Goal: Transaction & Acquisition: Purchase product/service

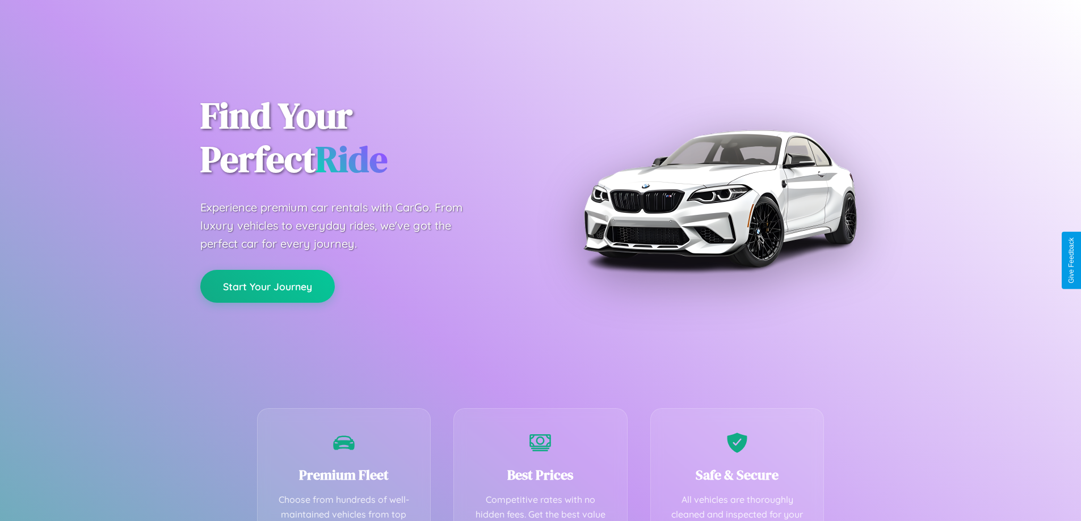
scroll to position [331, 0]
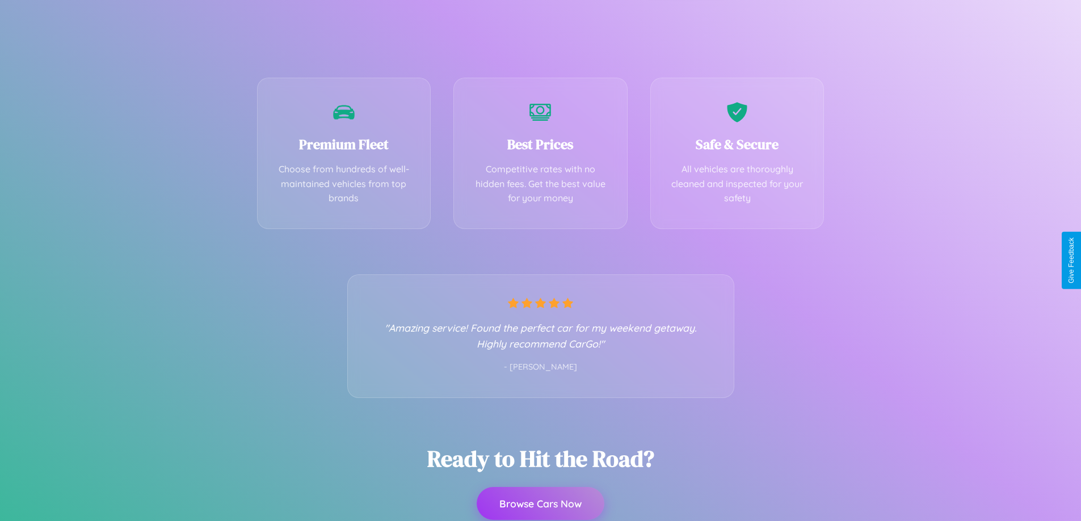
click at [540, 504] on button "Browse Cars Now" at bounding box center [541, 503] width 128 height 33
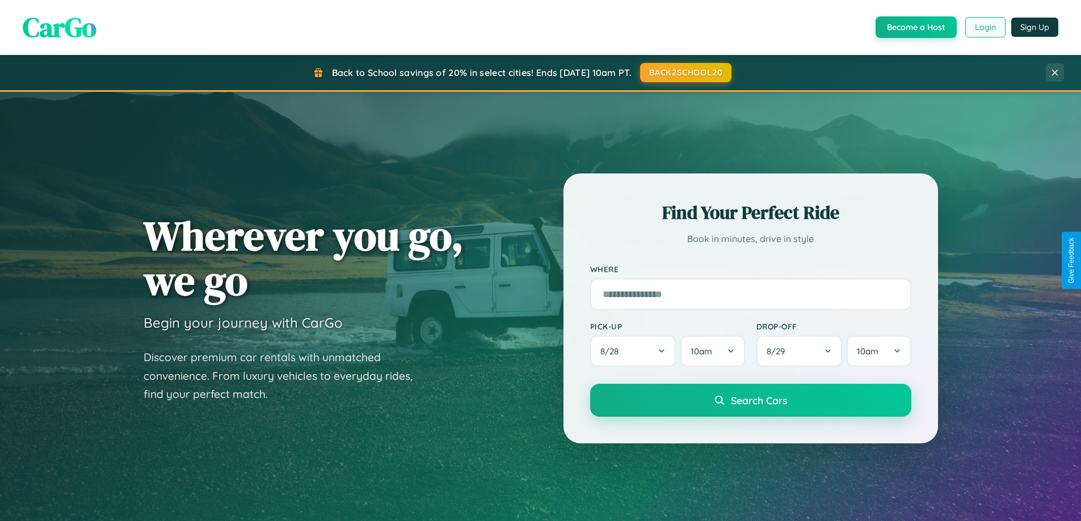
click at [984, 27] on button "Login" at bounding box center [985, 27] width 40 height 20
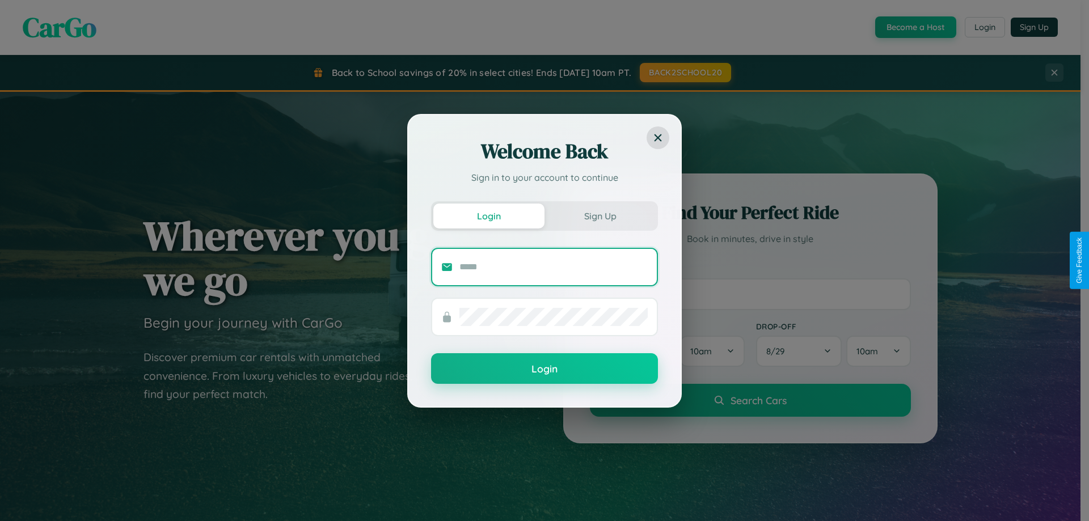
click at [554, 267] on input "text" at bounding box center [554, 267] width 188 height 18
type input "**********"
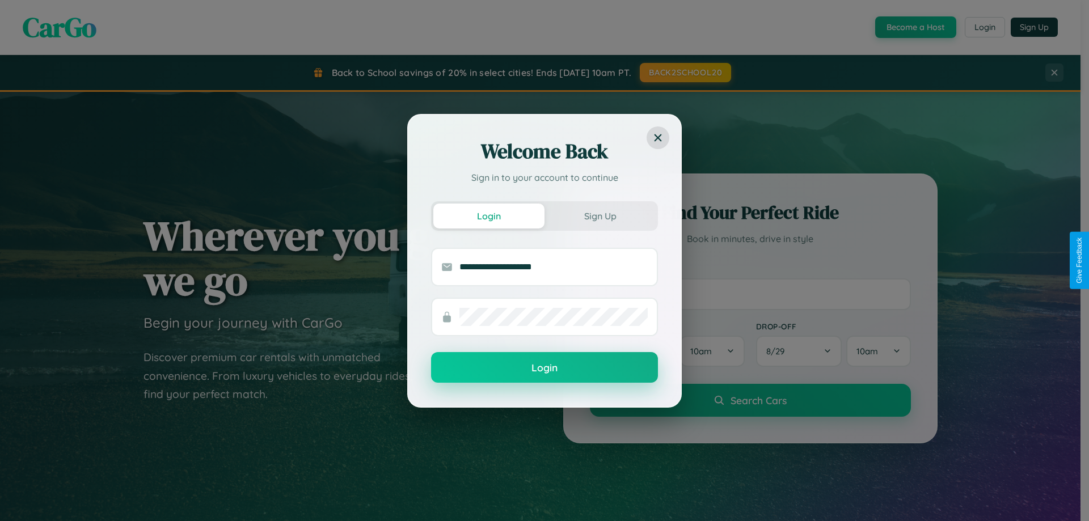
click at [545, 368] on button "Login" at bounding box center [544, 367] width 227 height 31
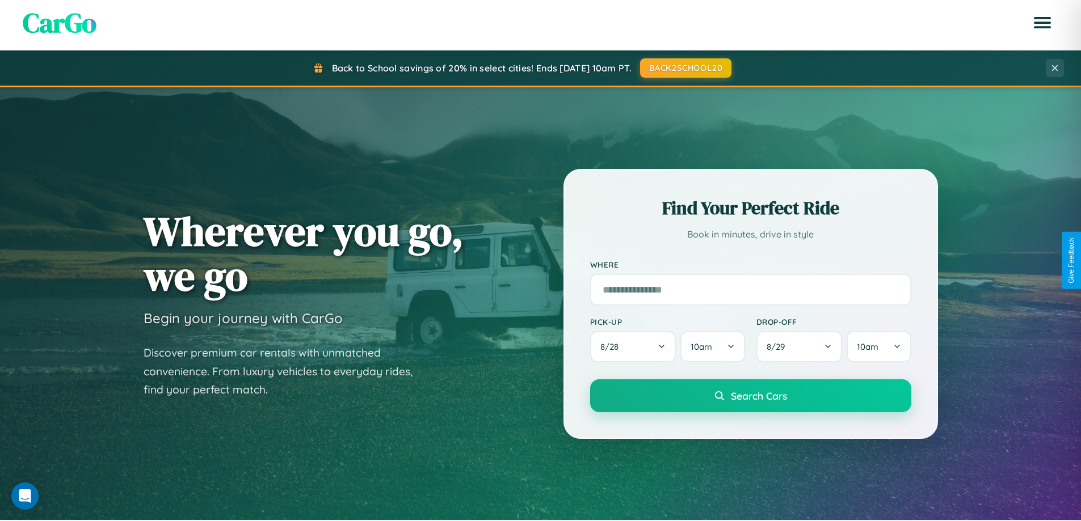
scroll to position [489, 0]
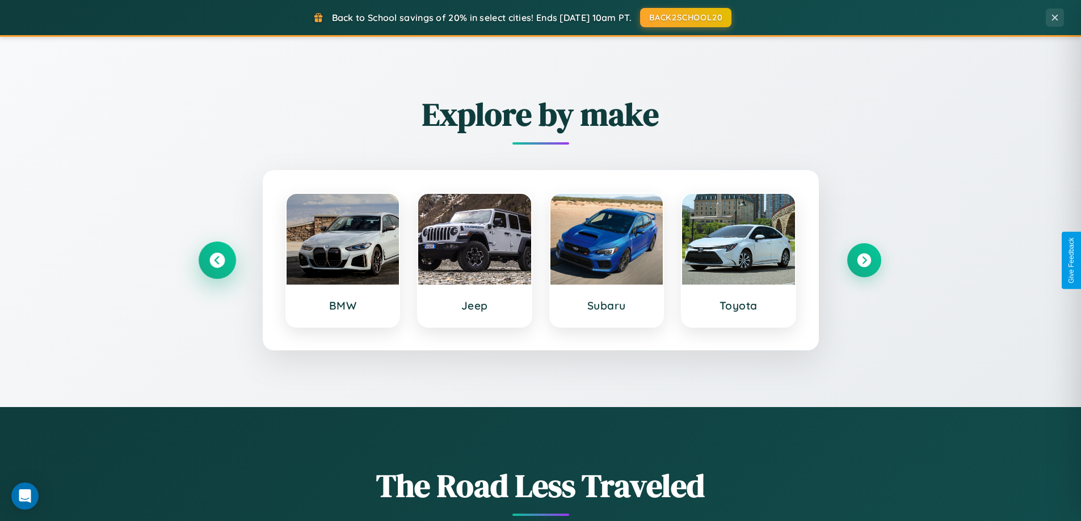
click at [217, 260] on icon at bounding box center [216, 260] width 15 height 15
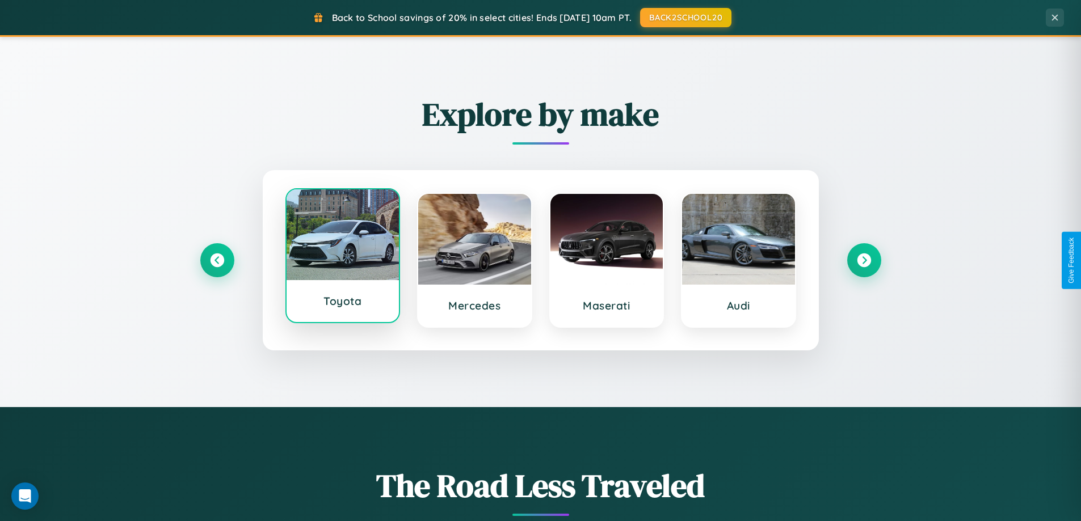
click at [342, 256] on div at bounding box center [342, 234] width 113 height 91
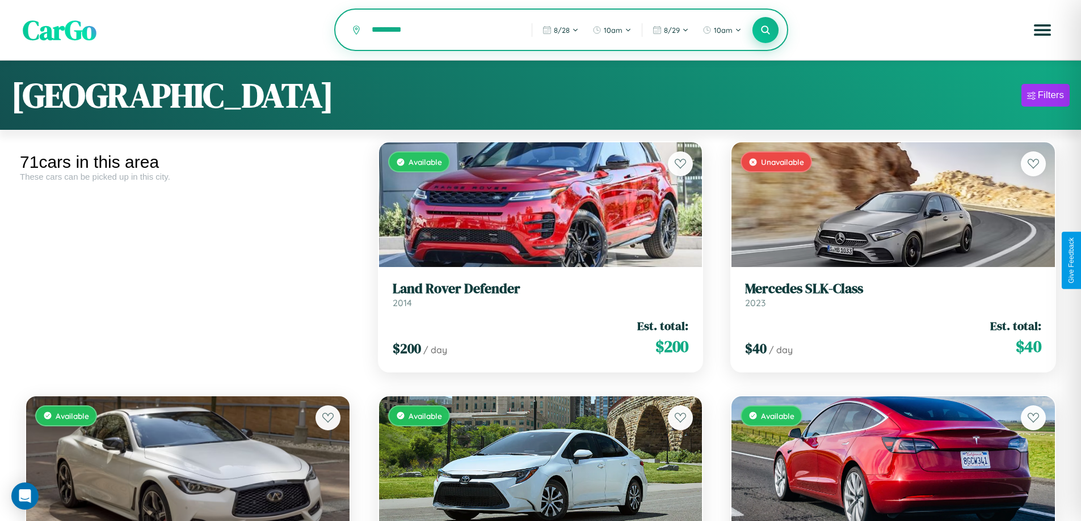
type input "*********"
click at [765, 31] on icon at bounding box center [765, 29] width 11 height 11
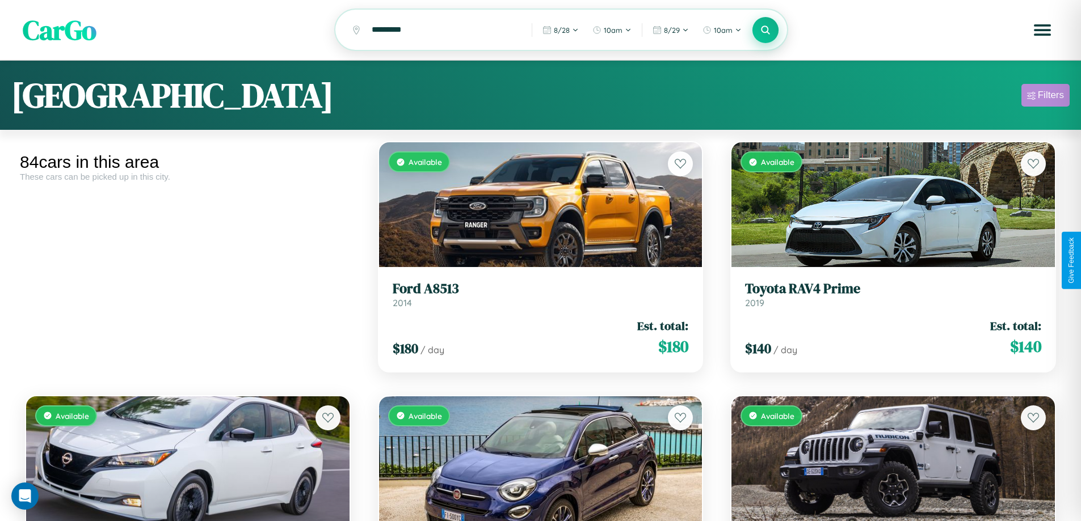
click at [1045, 97] on div "Filters" at bounding box center [1051, 95] width 26 height 11
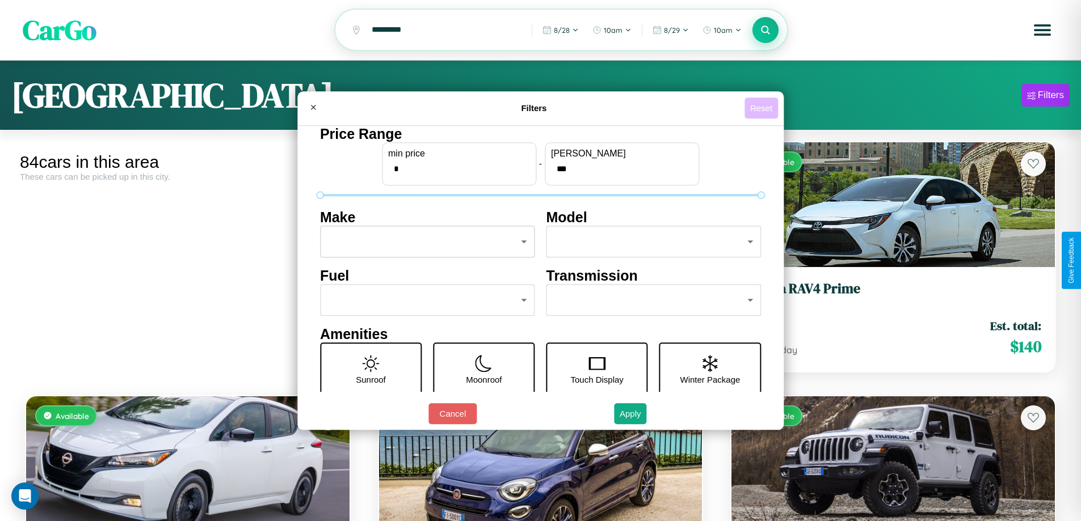
click at [762, 108] on button "Reset" at bounding box center [760, 108] width 33 height 21
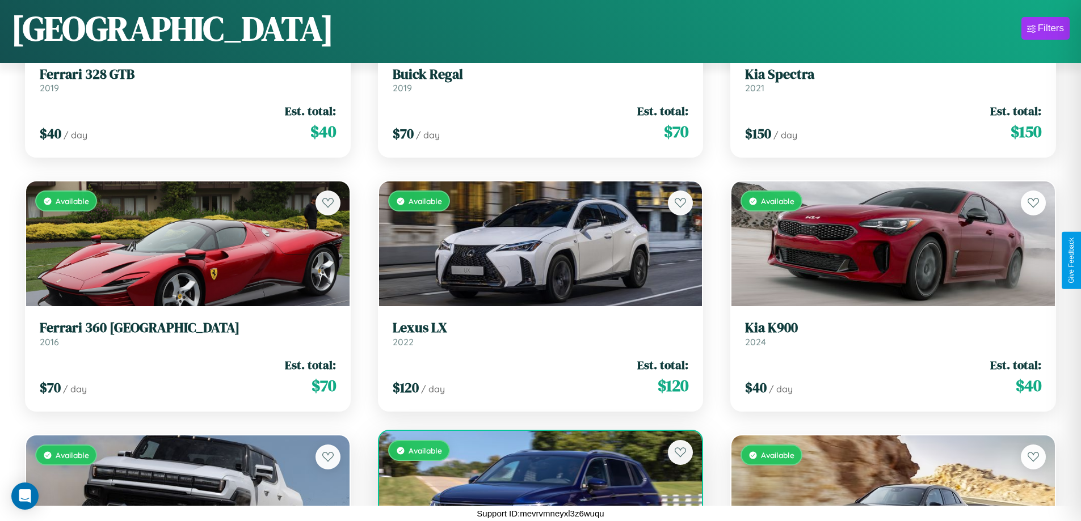
scroll to position [4732, 0]
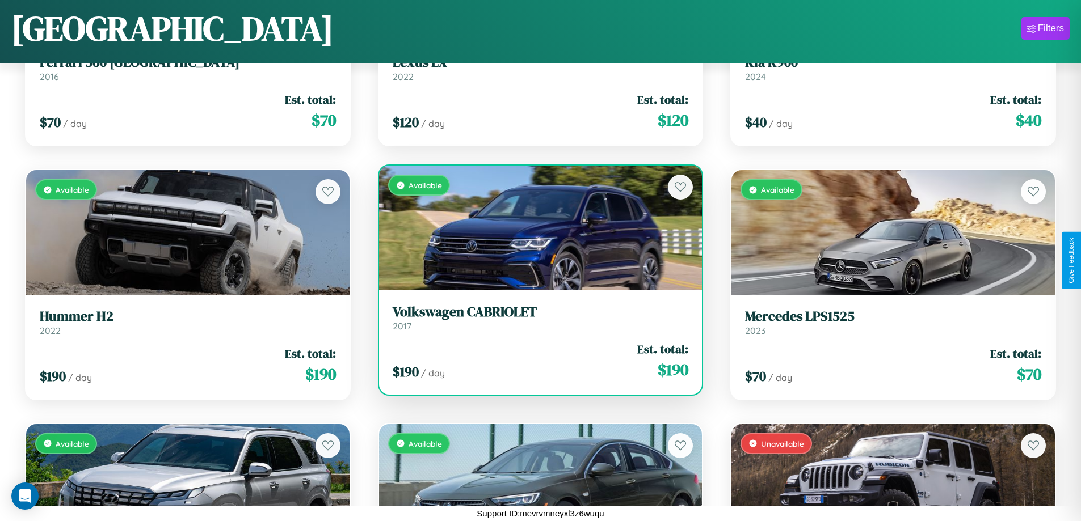
click at [536, 321] on h3 "Volkswagen CABRIOLET" at bounding box center [541, 312] width 296 height 16
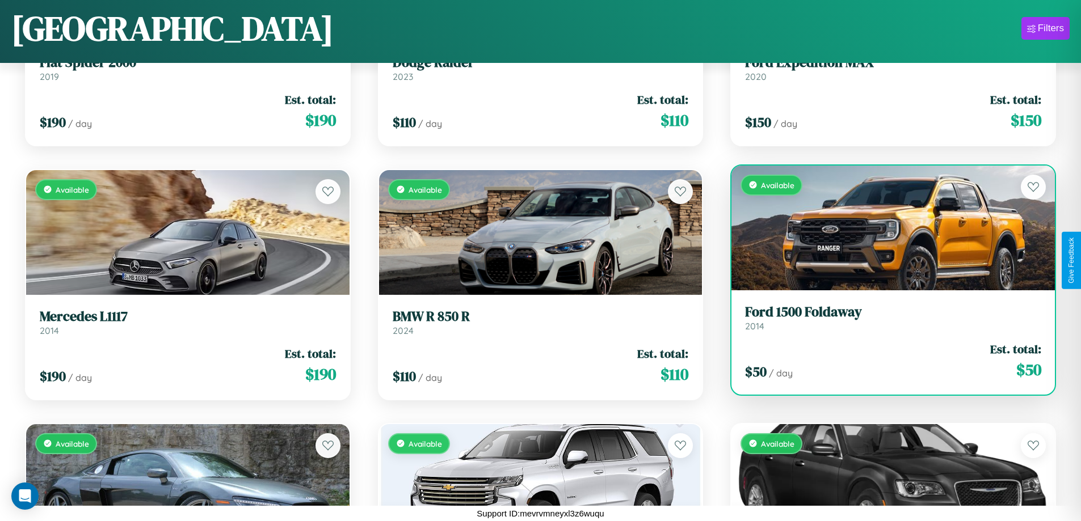
click at [886, 231] on div "Available" at bounding box center [892, 228] width 323 height 125
click at [886, 227] on div "Available" at bounding box center [892, 228] width 323 height 125
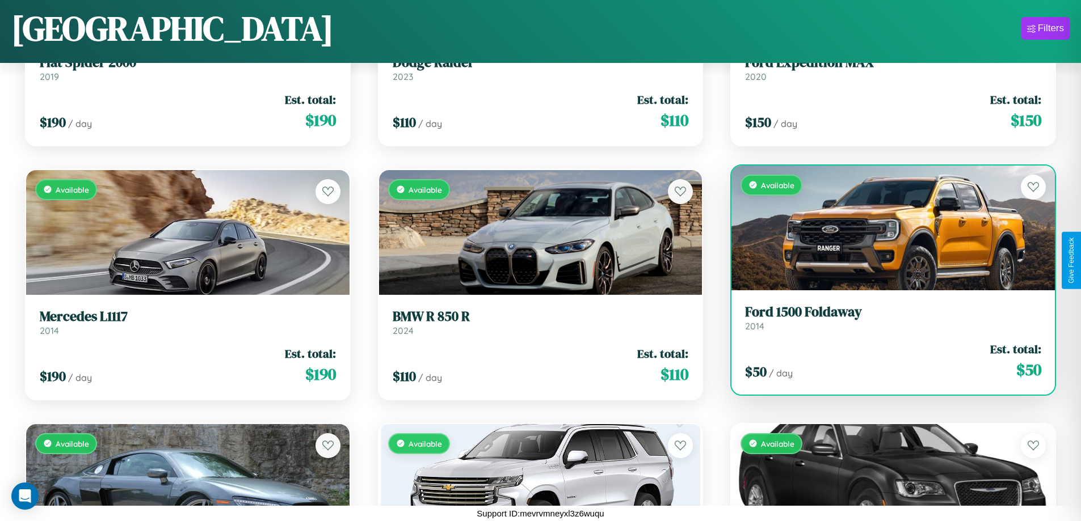
click at [886, 227] on div "Available" at bounding box center [892, 228] width 323 height 125
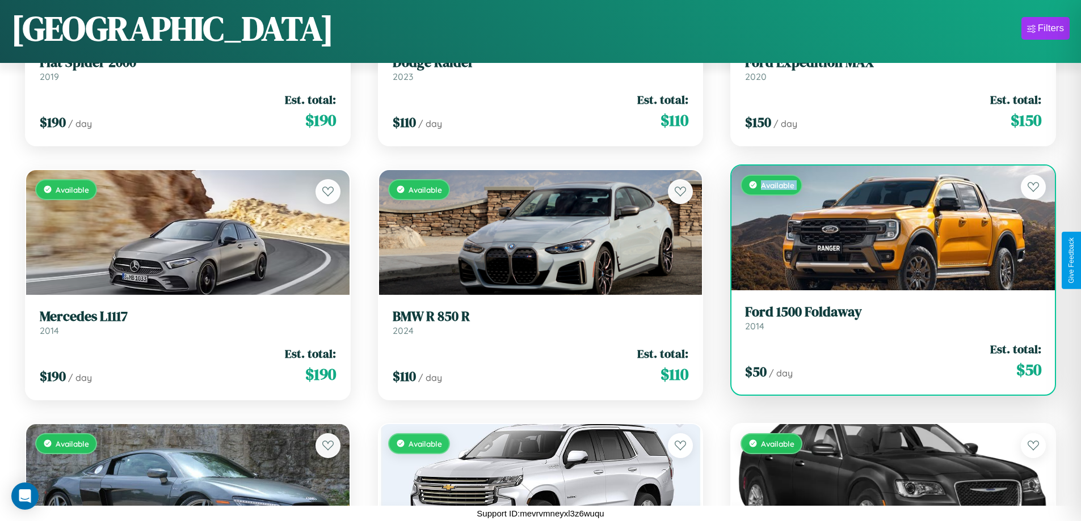
click at [886, 227] on div "Available" at bounding box center [892, 228] width 323 height 125
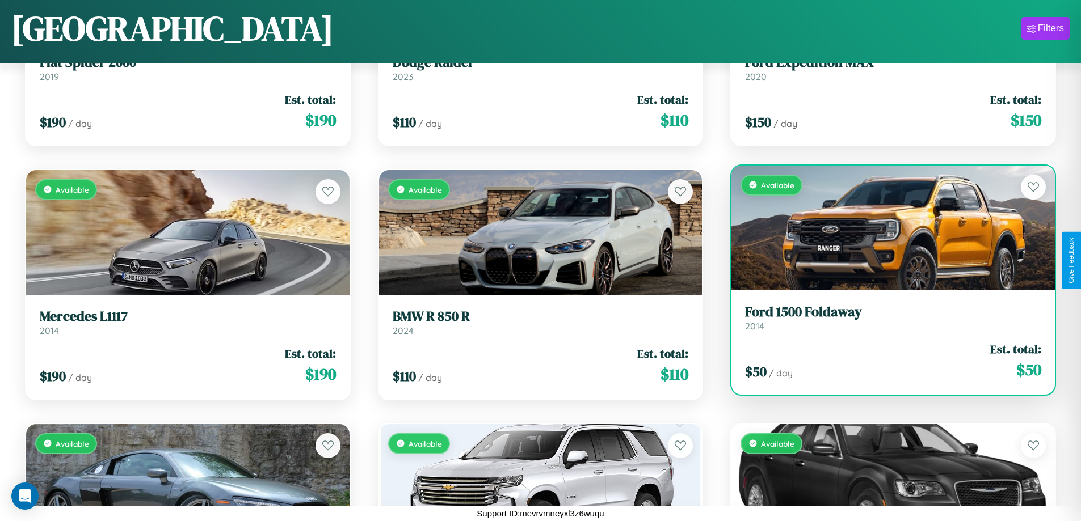
click at [886, 227] on div "Available" at bounding box center [892, 228] width 323 height 125
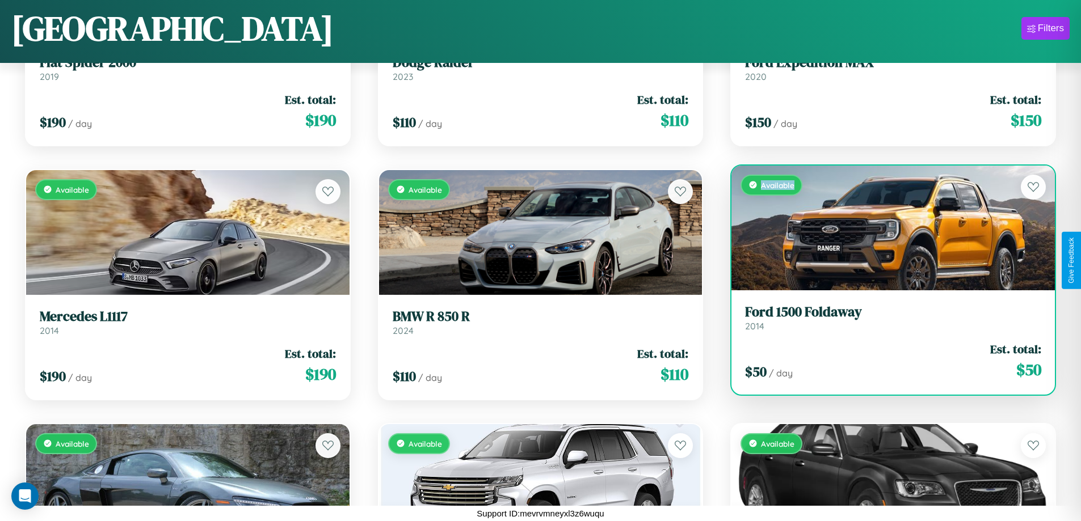
click at [886, 227] on div "Available" at bounding box center [892, 228] width 323 height 125
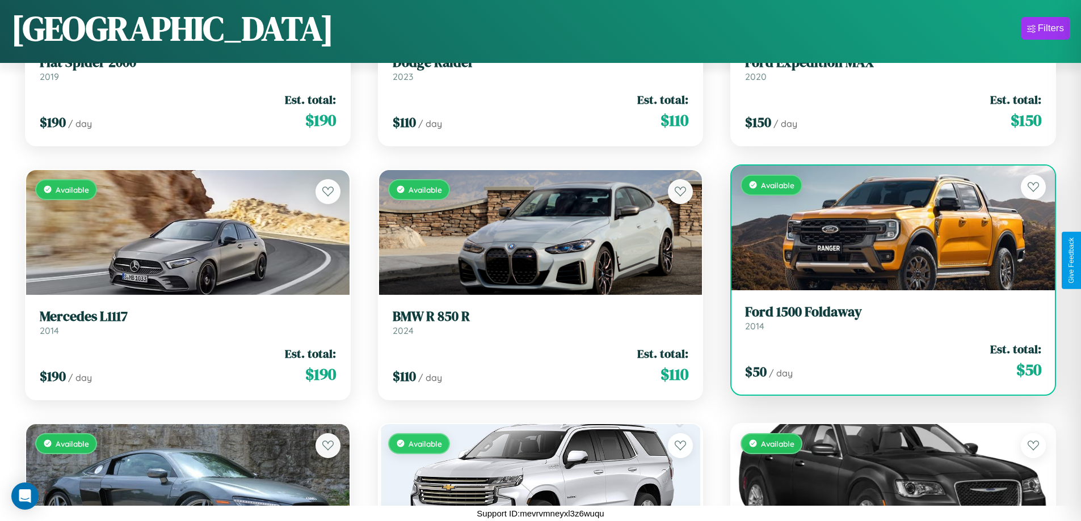
click at [886, 318] on h3 "Ford 1500 Foldaway" at bounding box center [893, 312] width 296 height 16
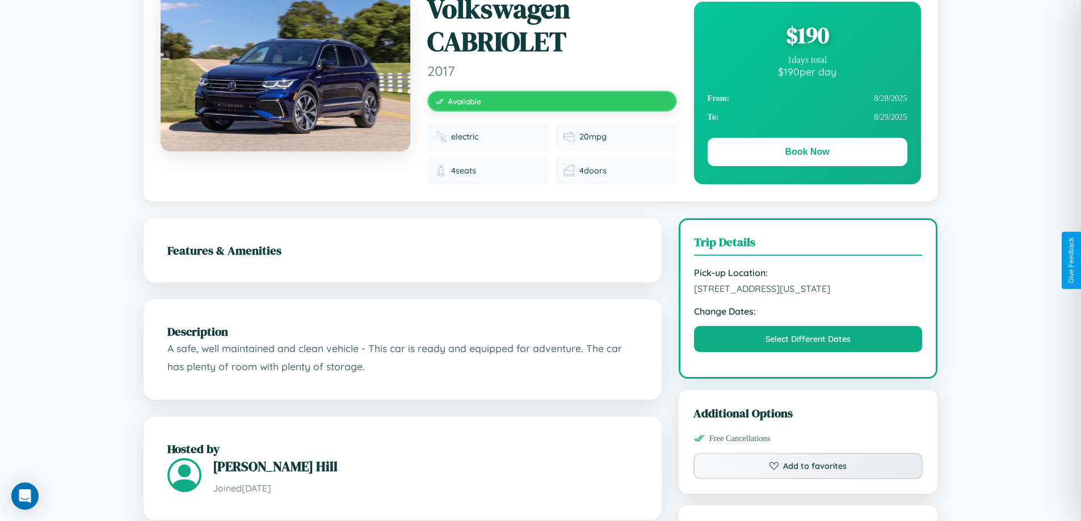
scroll to position [393, 0]
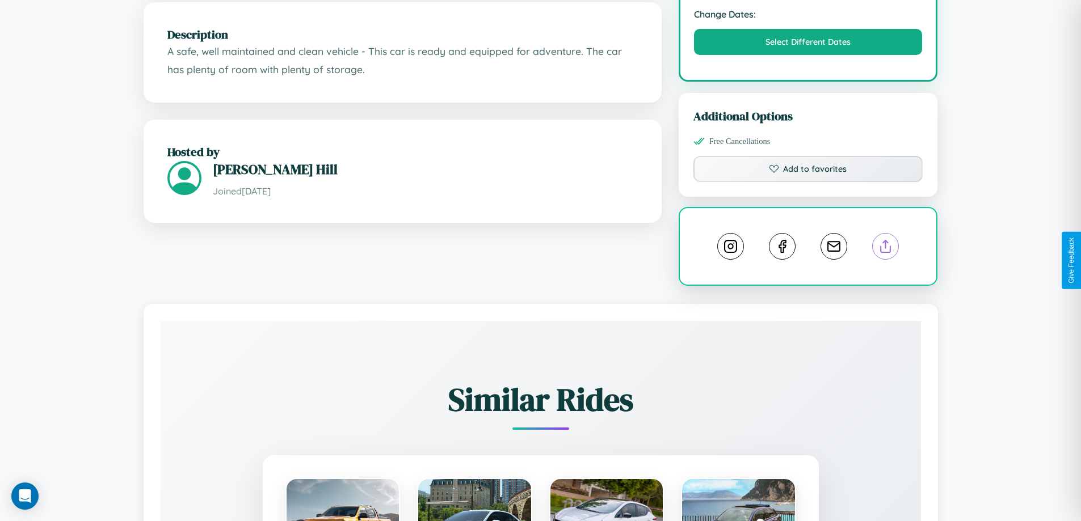
click at [886, 248] on line at bounding box center [886, 245] width 0 height 8
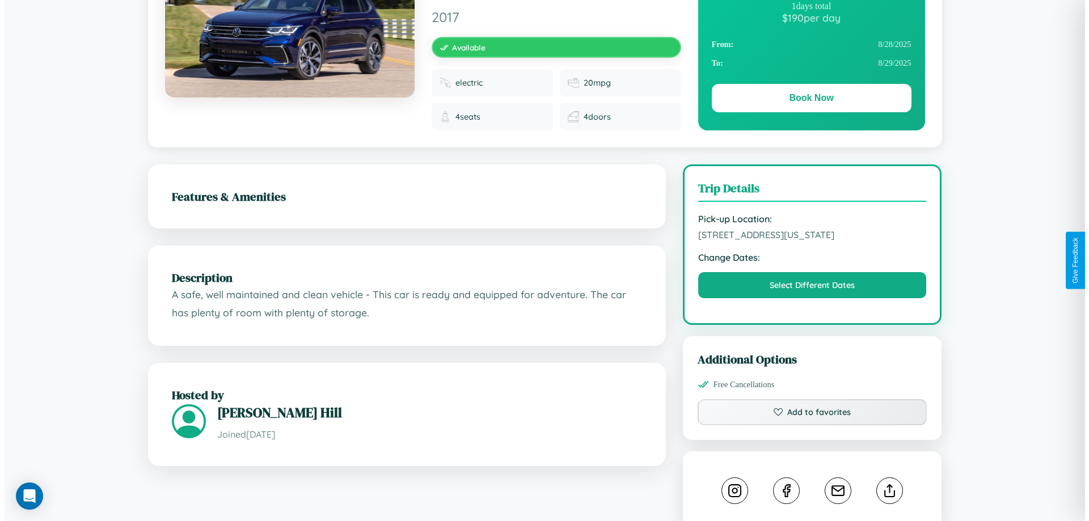
scroll to position [0, 0]
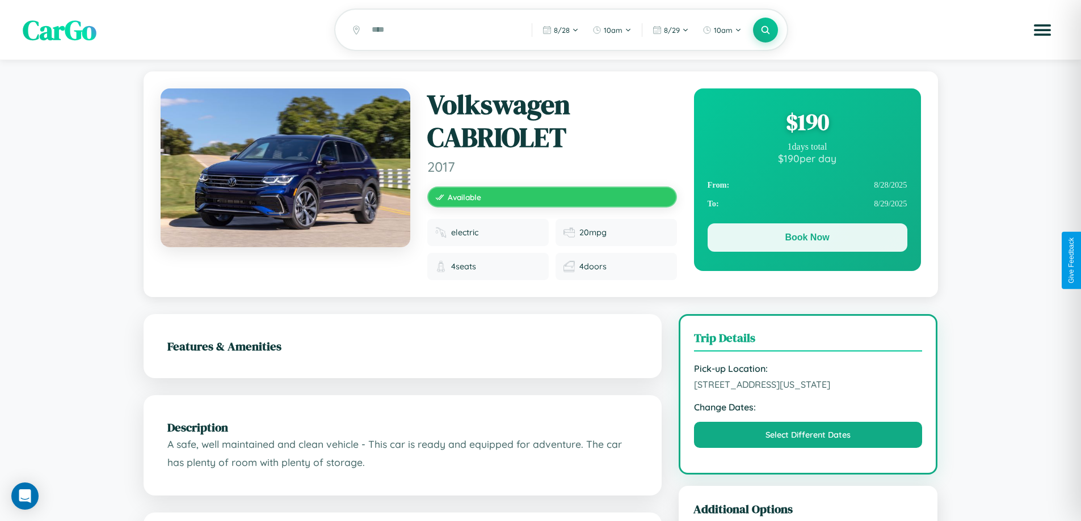
click at [807, 239] on button "Book Now" at bounding box center [807, 238] width 200 height 28
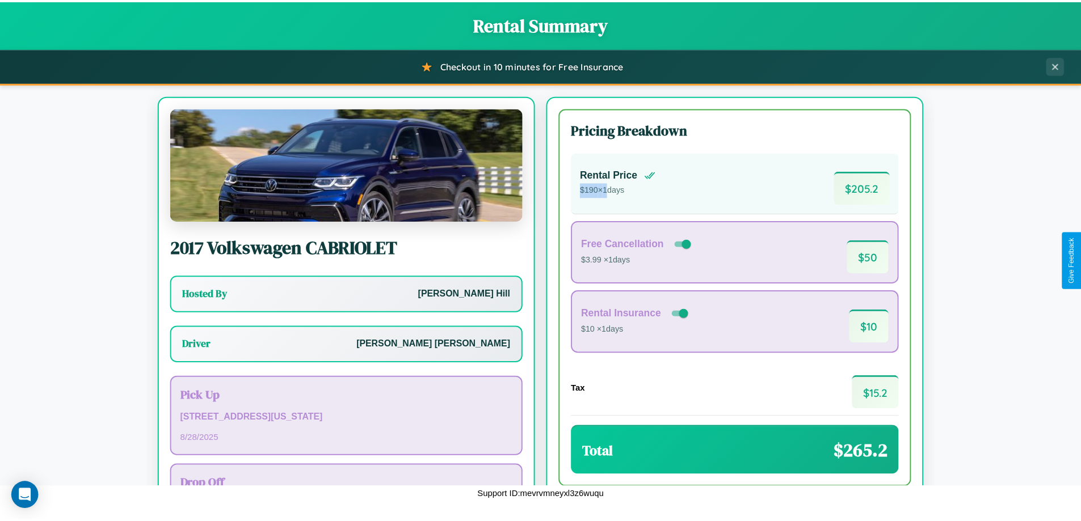
scroll to position [82, 0]
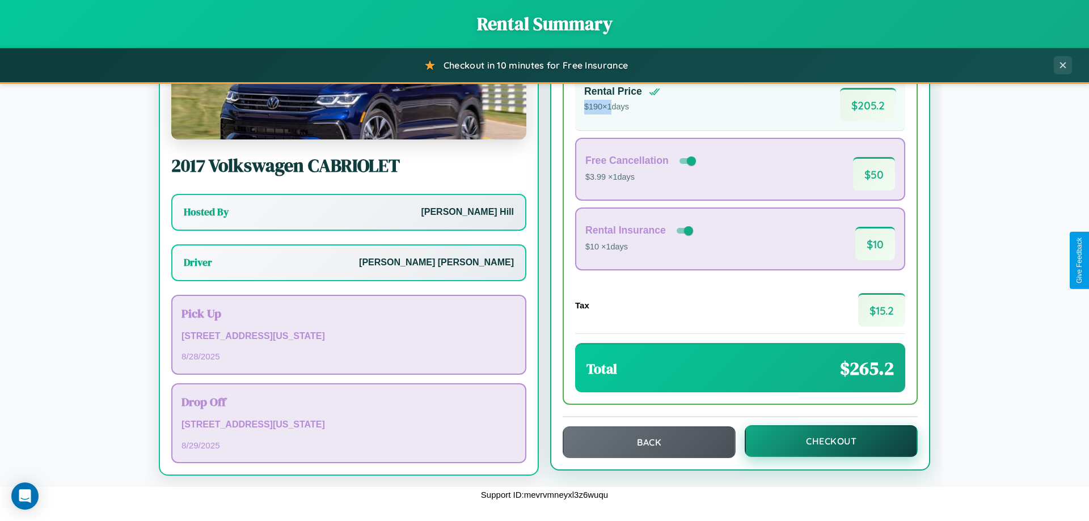
click at [824, 441] on button "Checkout" at bounding box center [831, 441] width 173 height 32
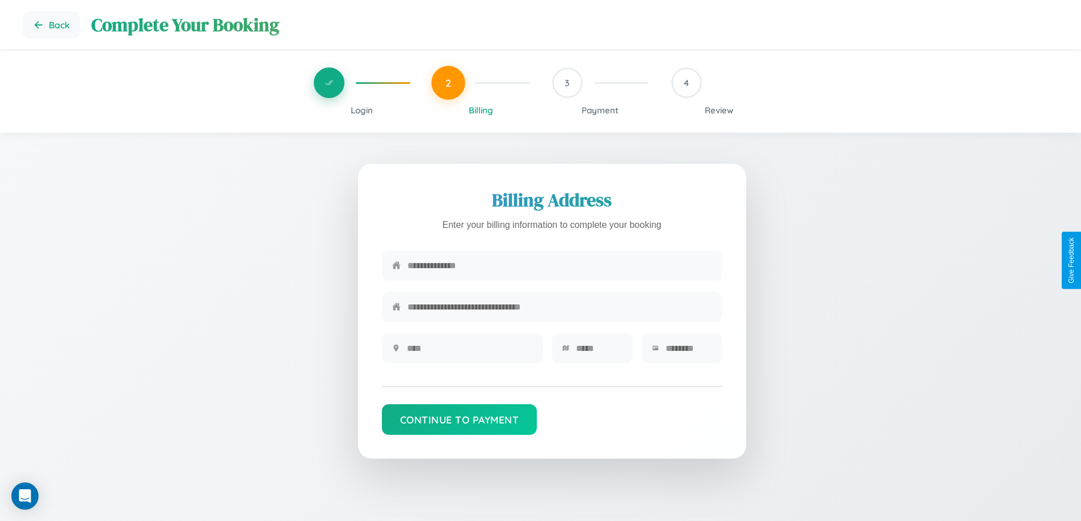
click at [559, 269] on input "text" at bounding box center [559, 266] width 305 height 28
type input "**********"
click at [469, 352] on input "text" at bounding box center [470, 349] width 126 height 28
type input "********"
click at [598, 352] on input "text" at bounding box center [599, 349] width 47 height 28
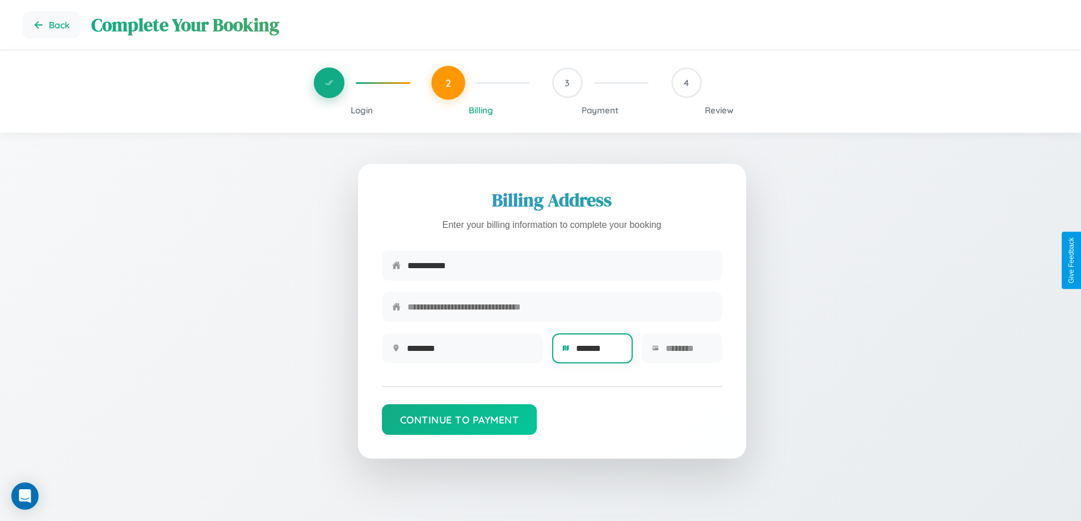
type input "*******"
click at [688, 352] on input "text" at bounding box center [688, 349] width 47 height 28
type input "*****"
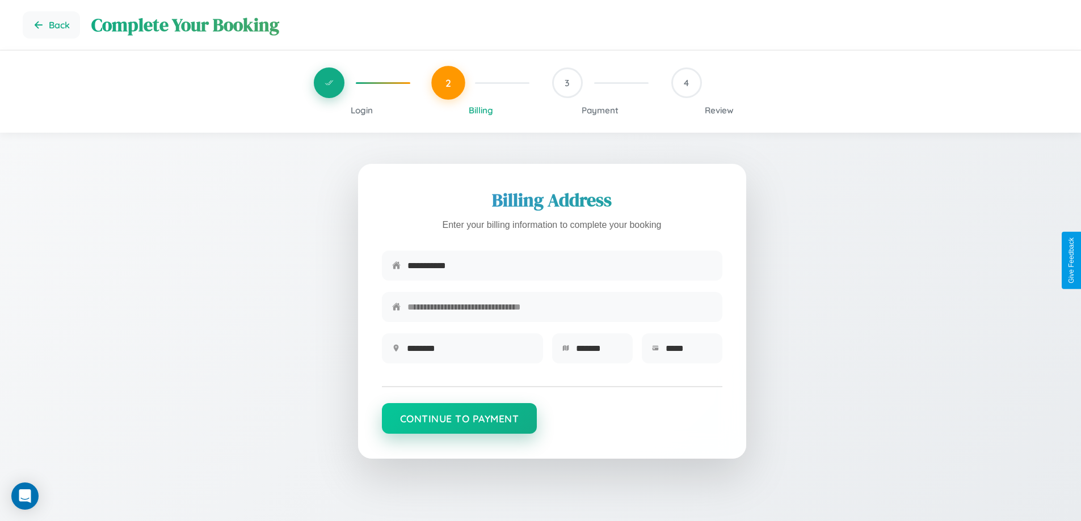
click at [459, 424] on button "Continue to Payment" at bounding box center [459, 418] width 155 height 31
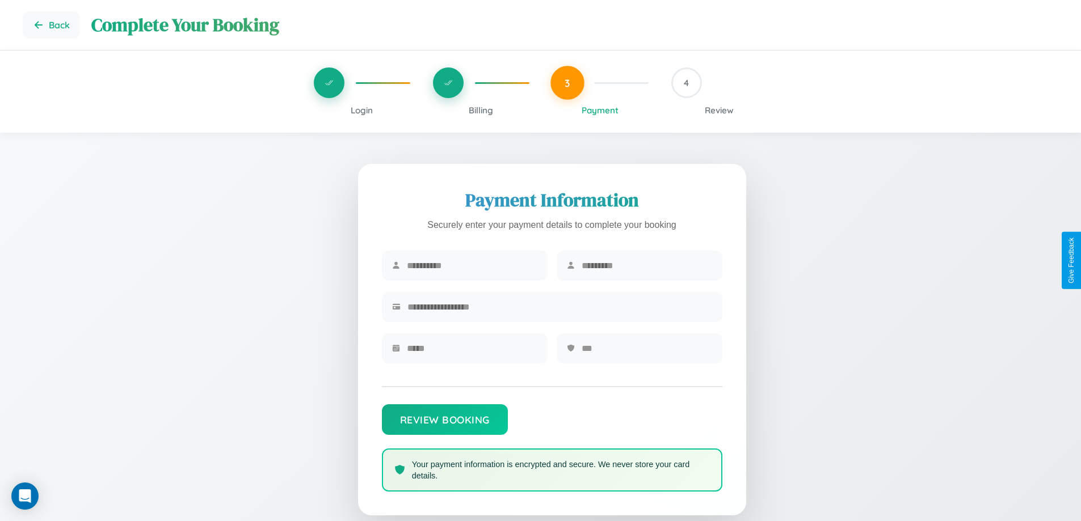
click at [471, 266] on input "text" at bounding box center [472, 266] width 130 height 28
type input "******"
click at [646, 266] on input "text" at bounding box center [646, 266] width 130 height 28
type input "***"
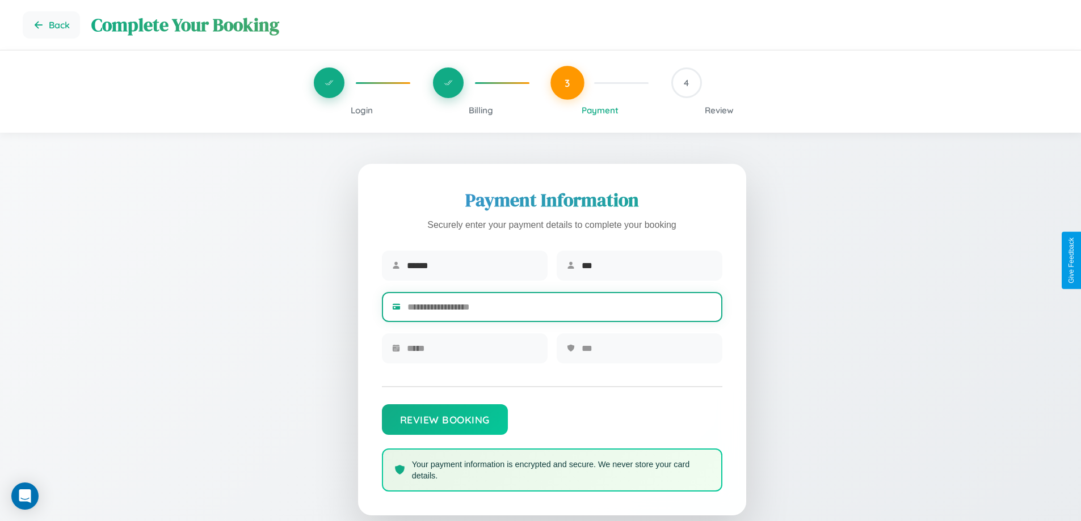
click at [559, 309] on input "text" at bounding box center [559, 307] width 305 height 28
type input "**********"
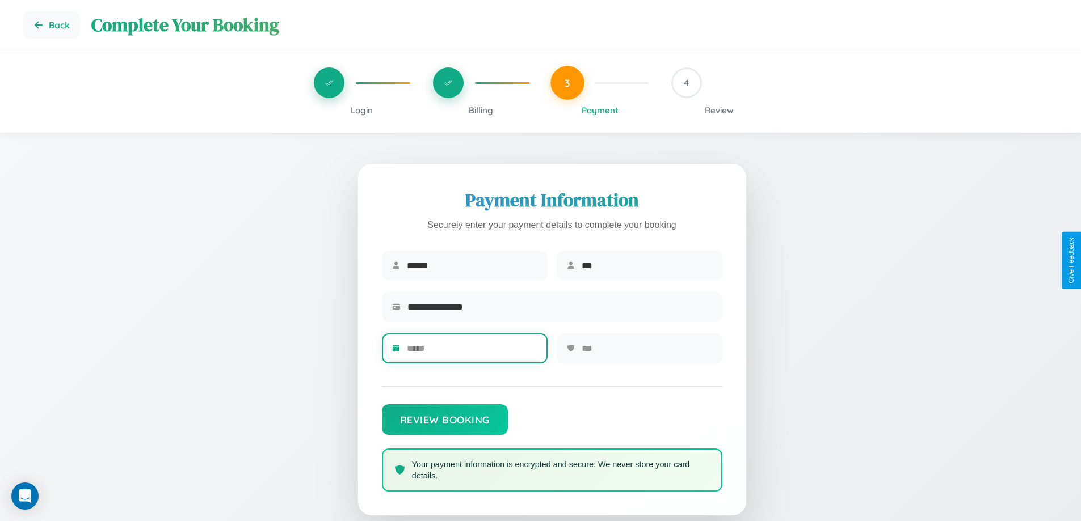
click at [471, 352] on input "text" at bounding box center [472, 349] width 130 height 28
type input "*****"
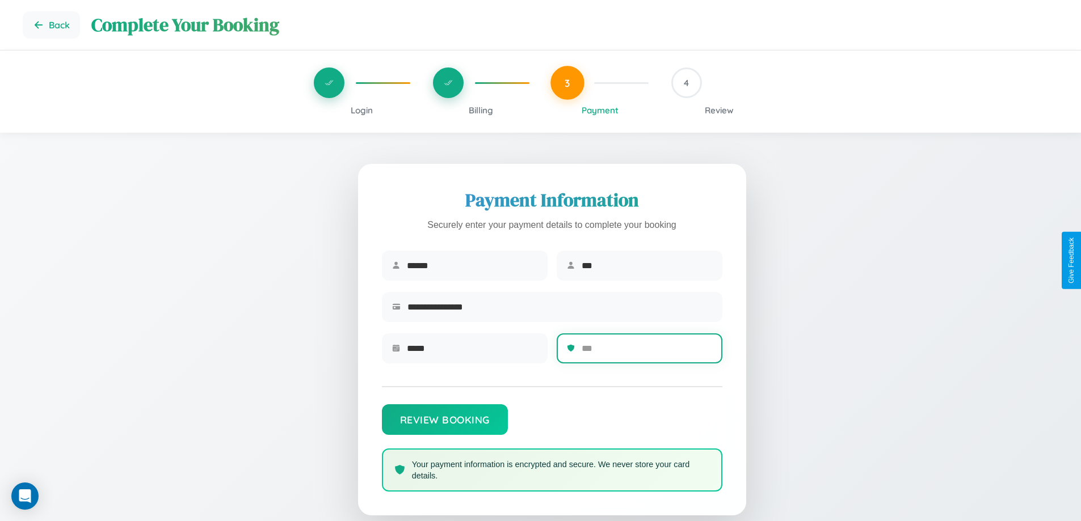
click at [646, 352] on input "text" at bounding box center [646, 349] width 130 height 28
type input "***"
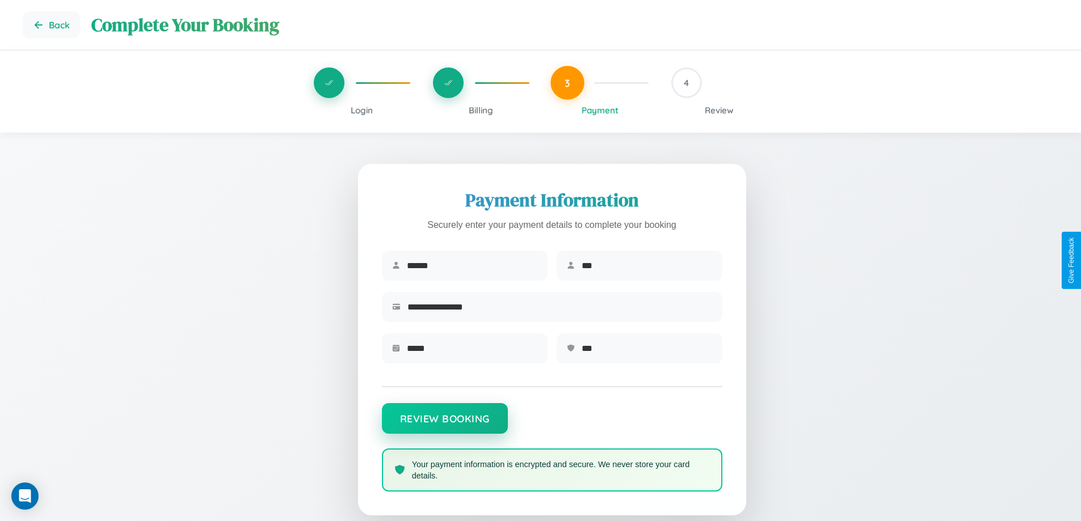
click at [444, 424] on button "Review Booking" at bounding box center [445, 418] width 126 height 31
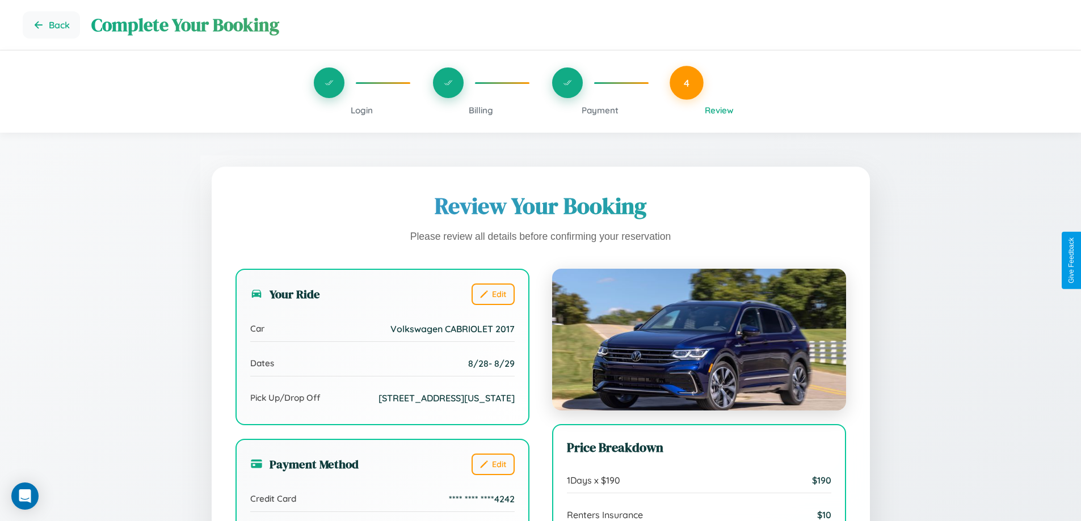
scroll to position [347, 0]
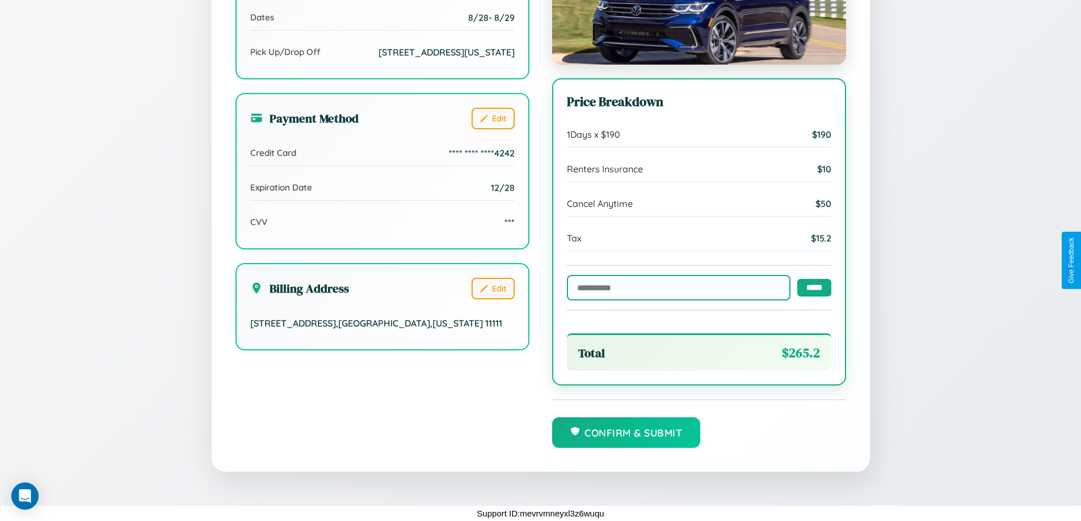
click at [675, 287] on input "text" at bounding box center [679, 288] width 224 height 26
type input "**********"
click at [811, 287] on input "*****" at bounding box center [814, 288] width 34 height 18
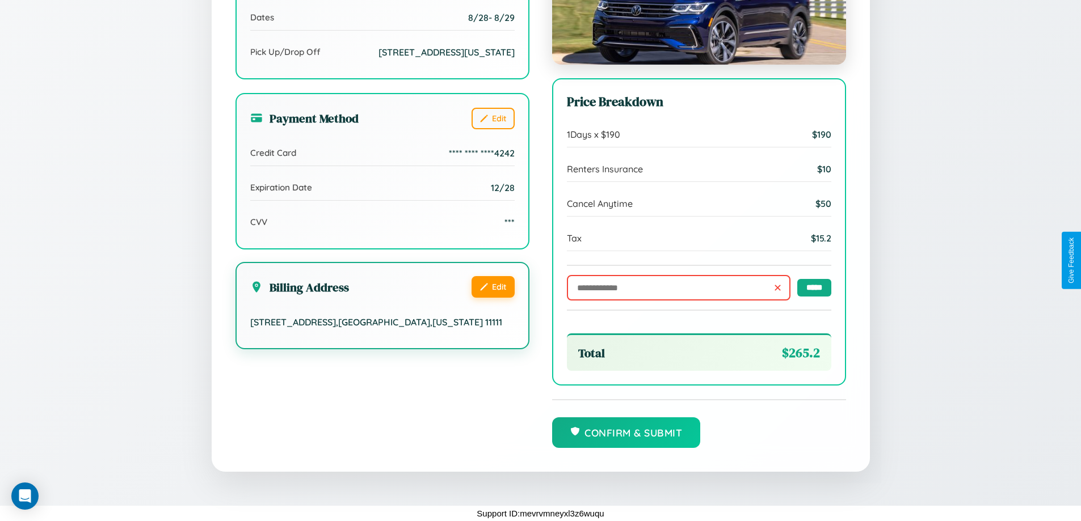
click at [492, 298] on button "Edit" at bounding box center [492, 287] width 43 height 22
click at [492, 297] on button "Edit" at bounding box center [492, 287] width 43 height 22
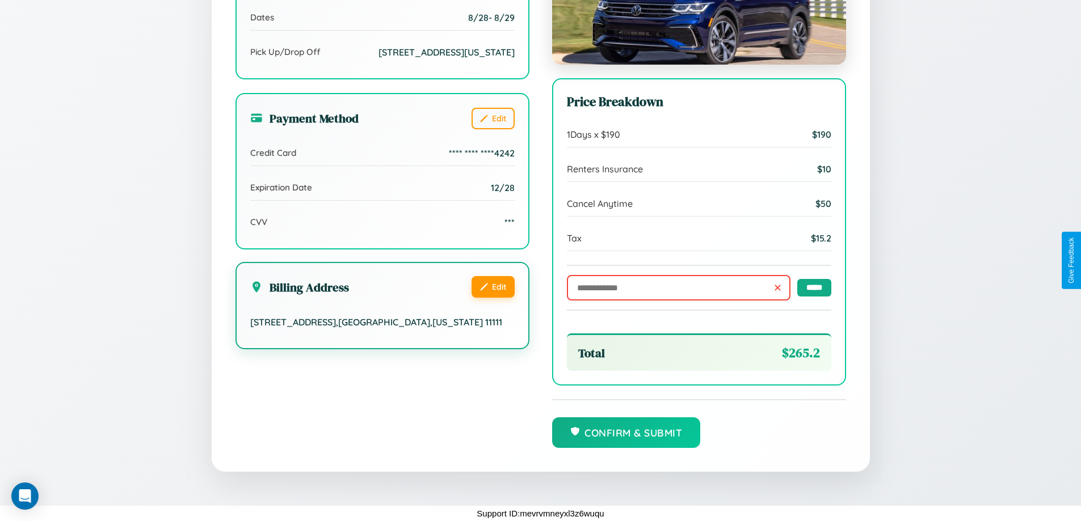
click at [492, 297] on button "Edit" at bounding box center [492, 287] width 43 height 22
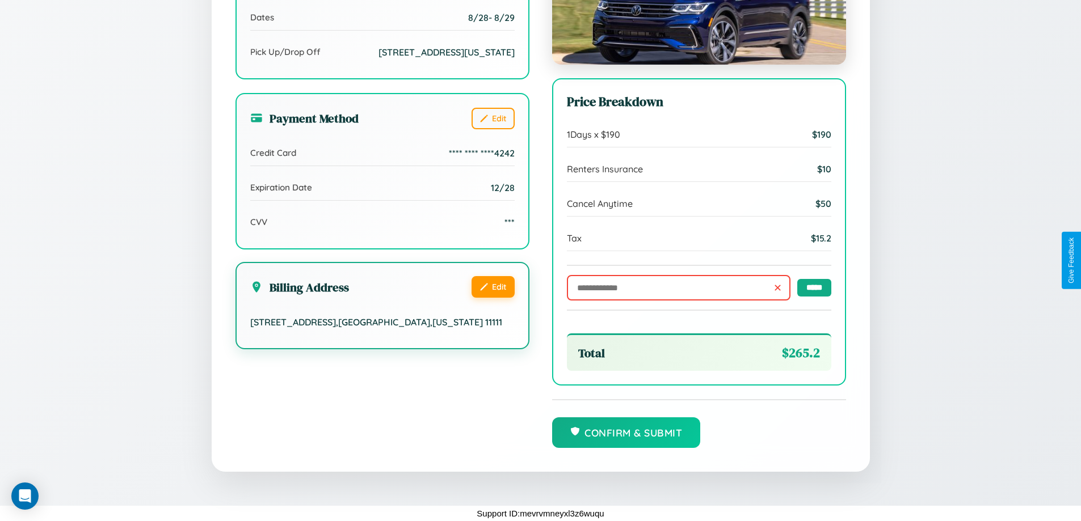
click at [492, 297] on button "Edit" at bounding box center [492, 287] width 43 height 22
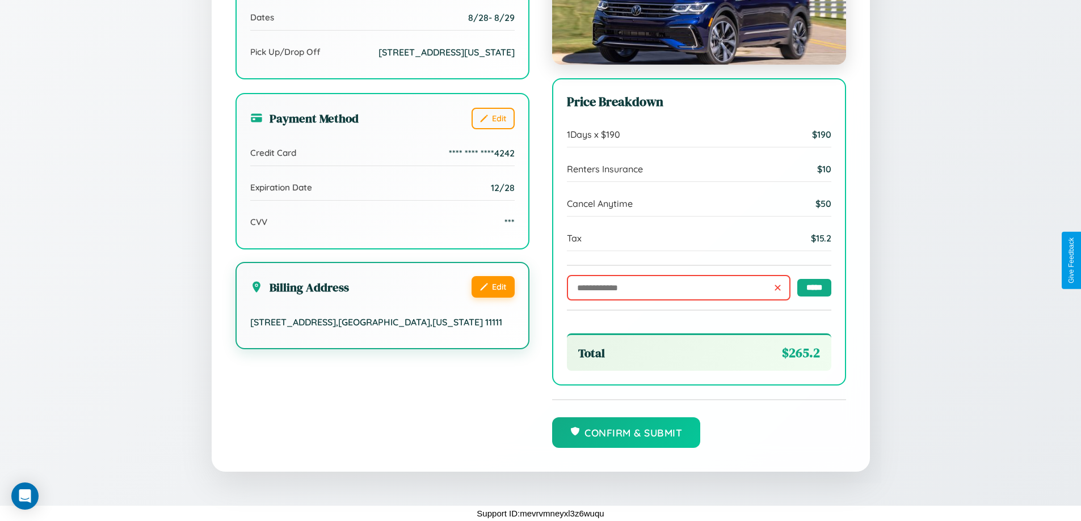
click at [492, 297] on button "Edit" at bounding box center [492, 287] width 43 height 22
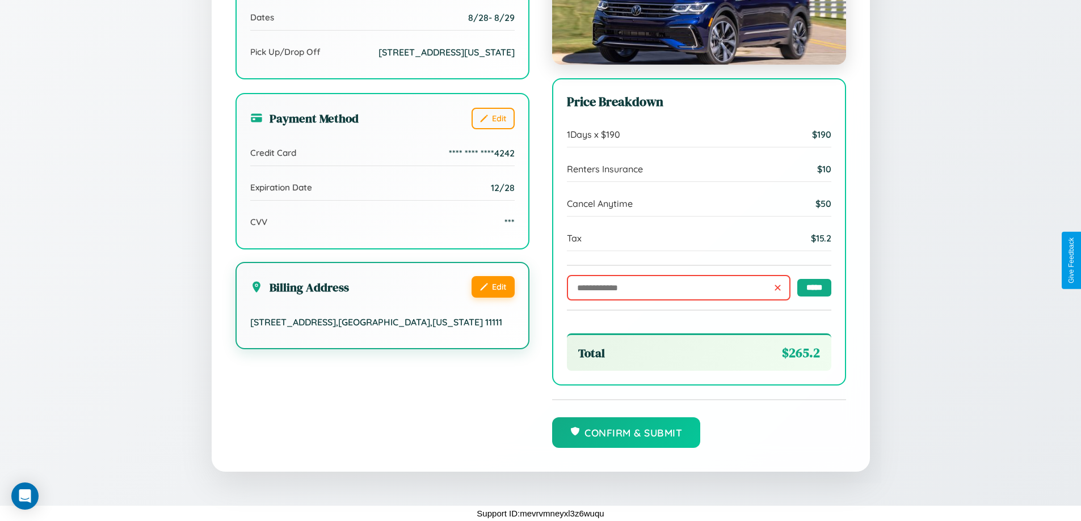
click at [492, 297] on button "Edit" at bounding box center [492, 287] width 43 height 22
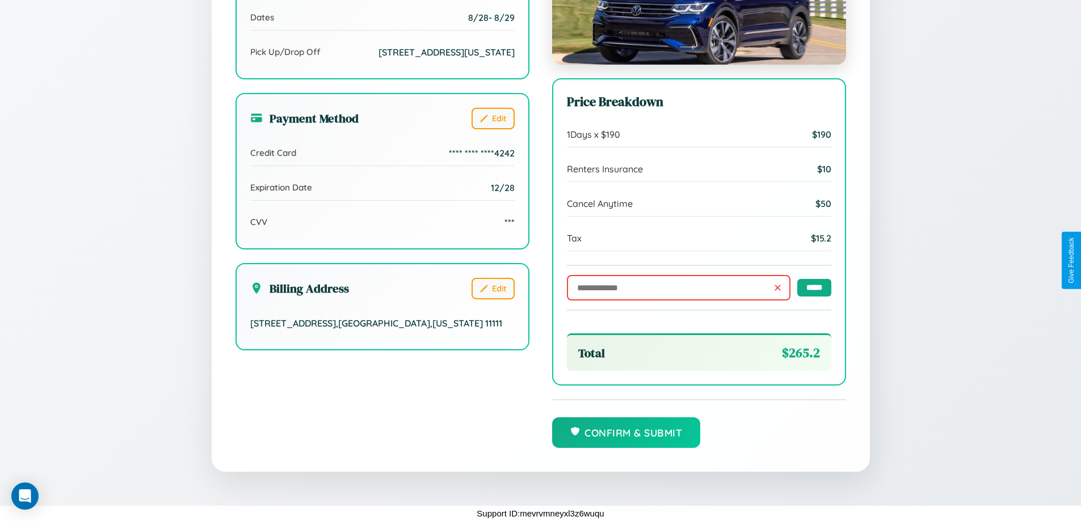
scroll to position [0, 0]
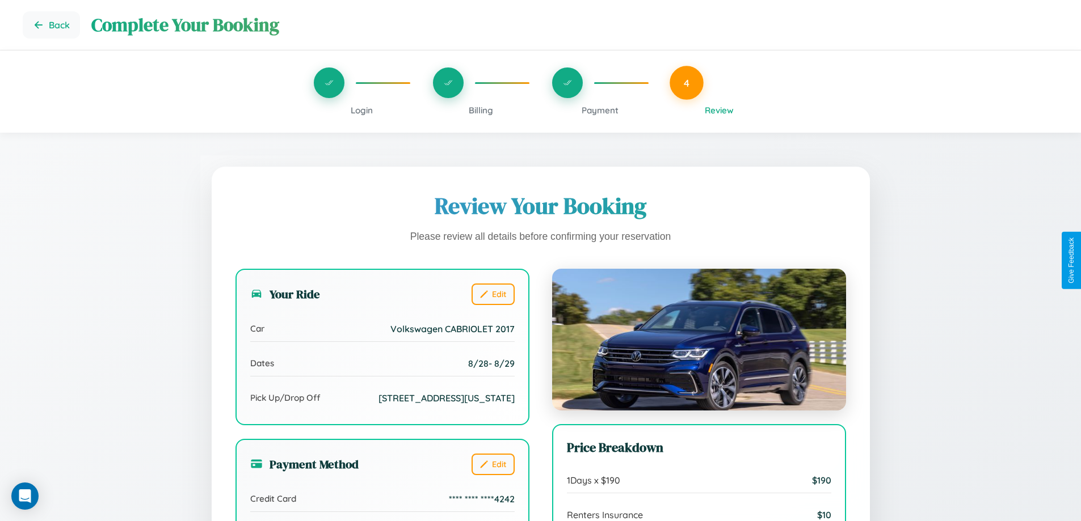
click at [600, 110] on span "Payment" at bounding box center [599, 110] width 37 height 11
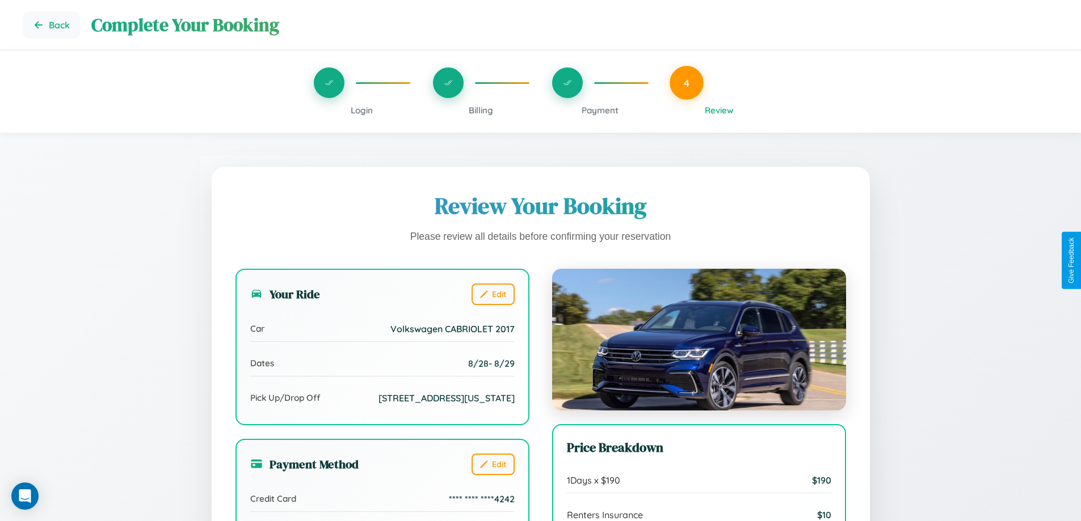
click at [600, 110] on span "Payment" at bounding box center [599, 110] width 37 height 11
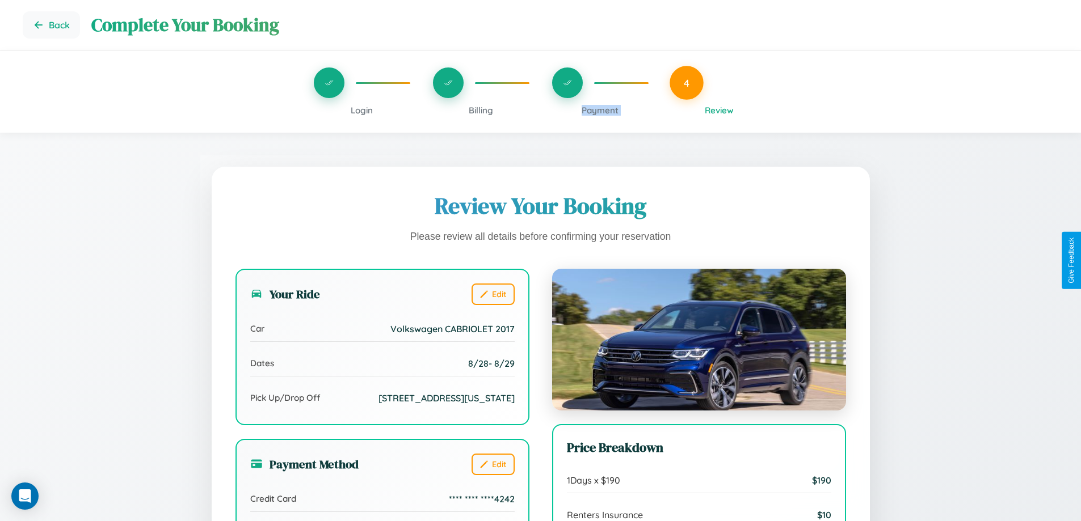
click at [600, 110] on span "Payment" at bounding box center [599, 110] width 37 height 11
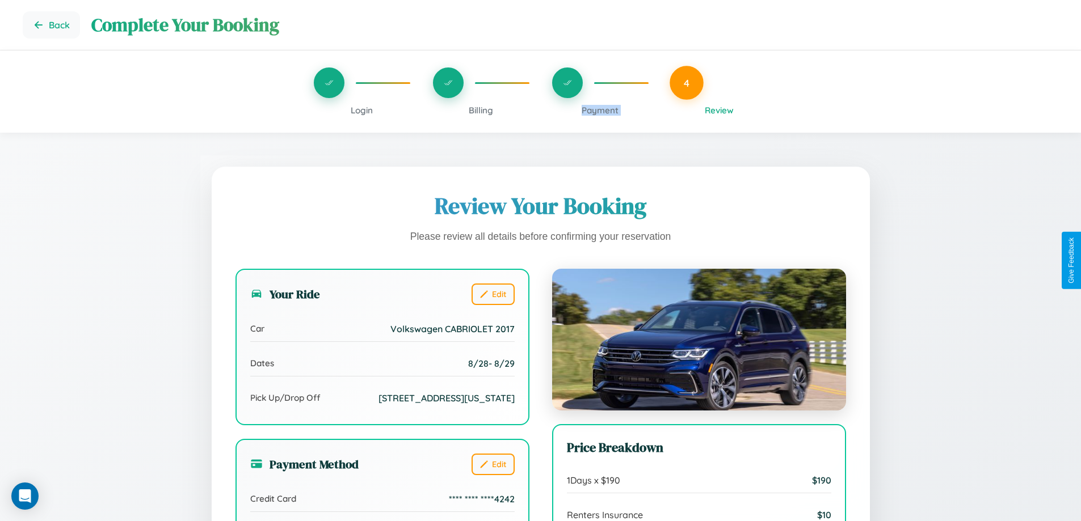
click at [600, 110] on span "Payment" at bounding box center [599, 110] width 37 height 11
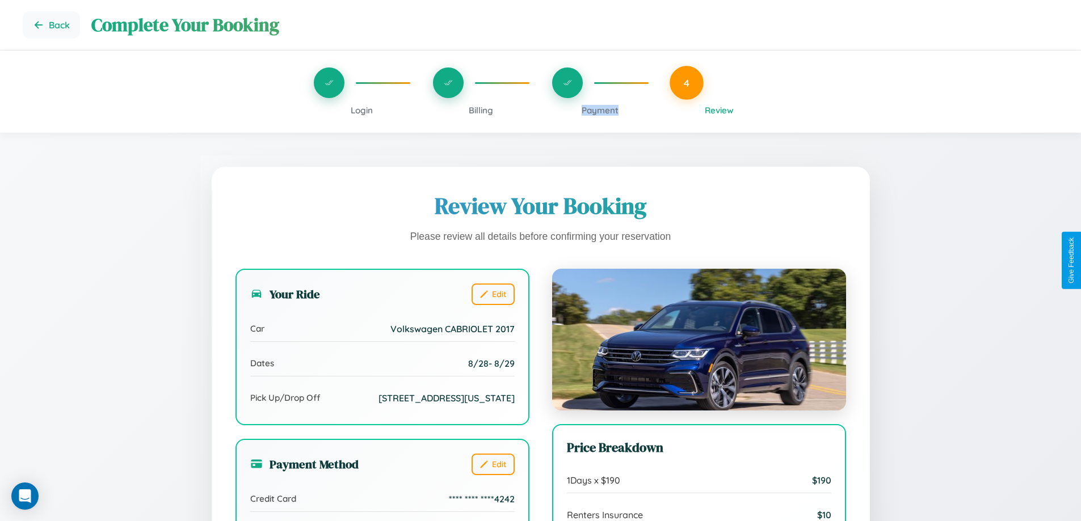
click at [600, 110] on span "Payment" at bounding box center [599, 110] width 37 height 11
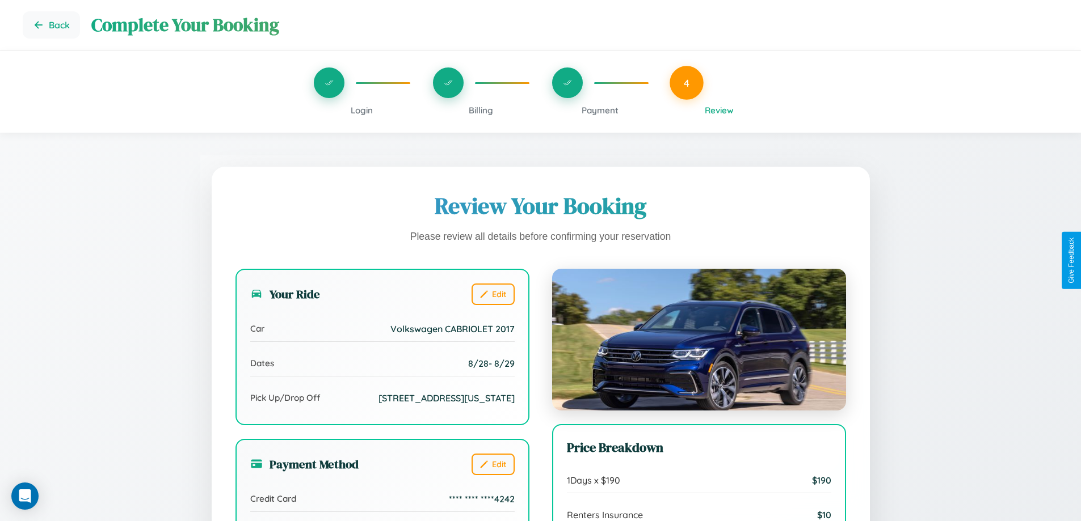
scroll to position [347, 0]
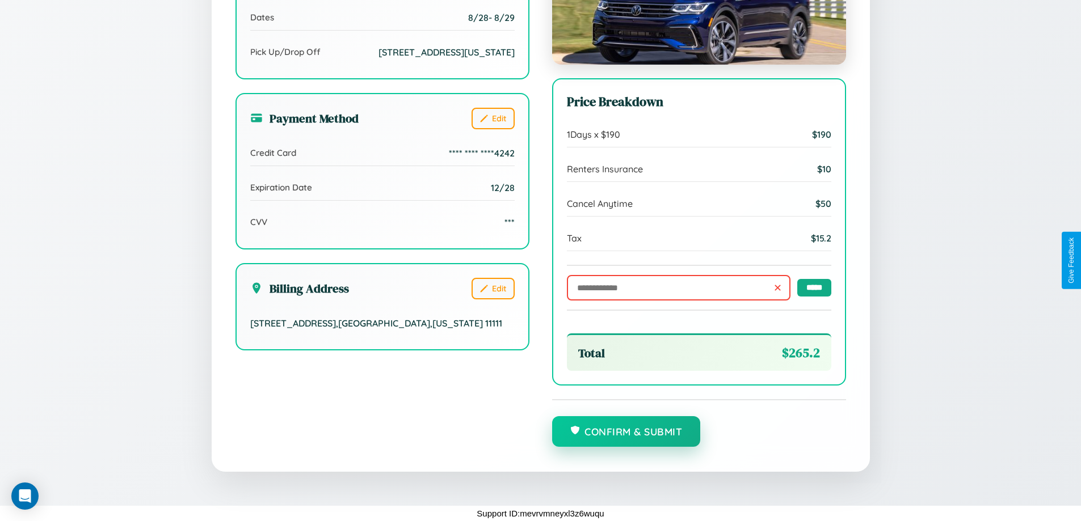
click at [626, 432] on button "Confirm & Submit" at bounding box center [626, 431] width 149 height 31
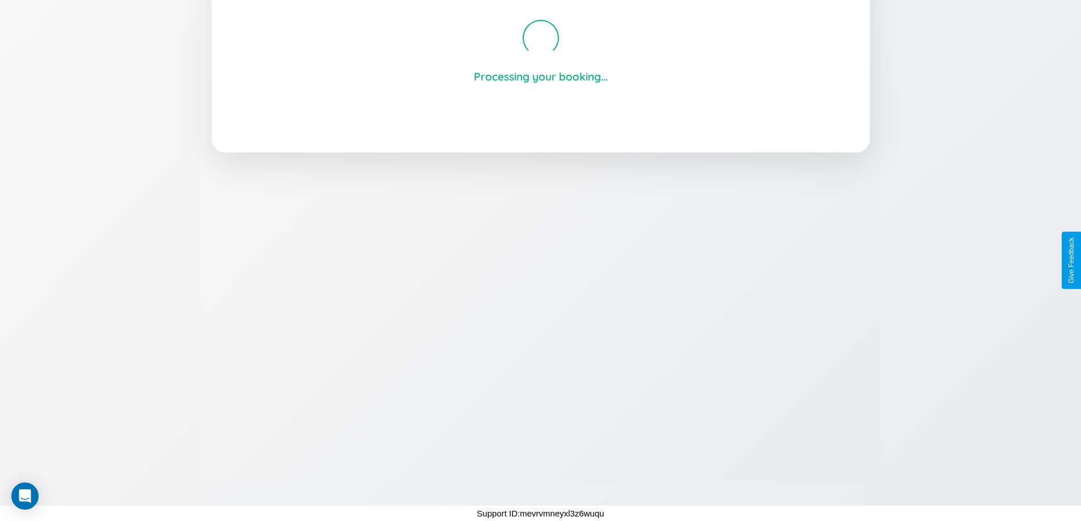
scroll to position [216, 0]
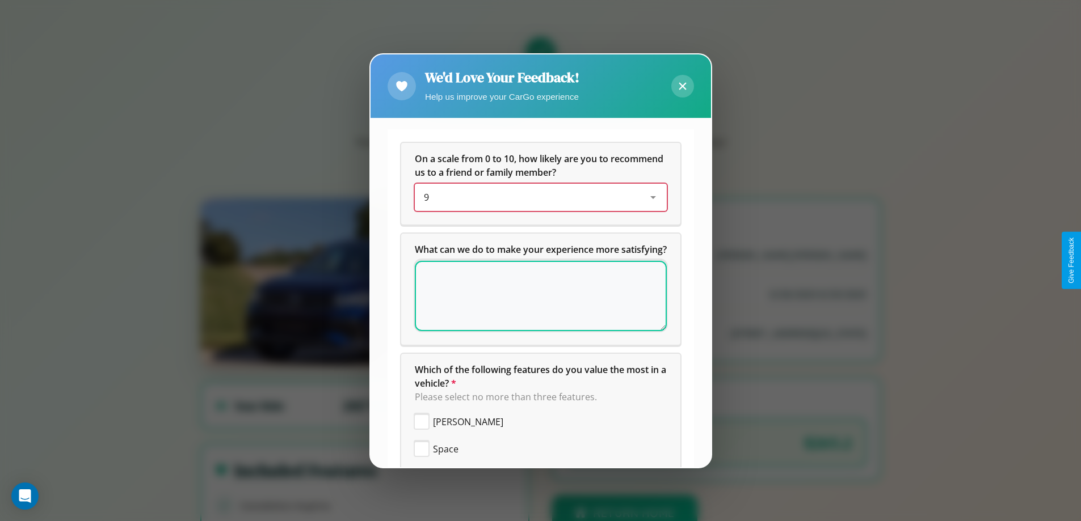
click at [536, 197] on div "9" at bounding box center [532, 198] width 216 height 14
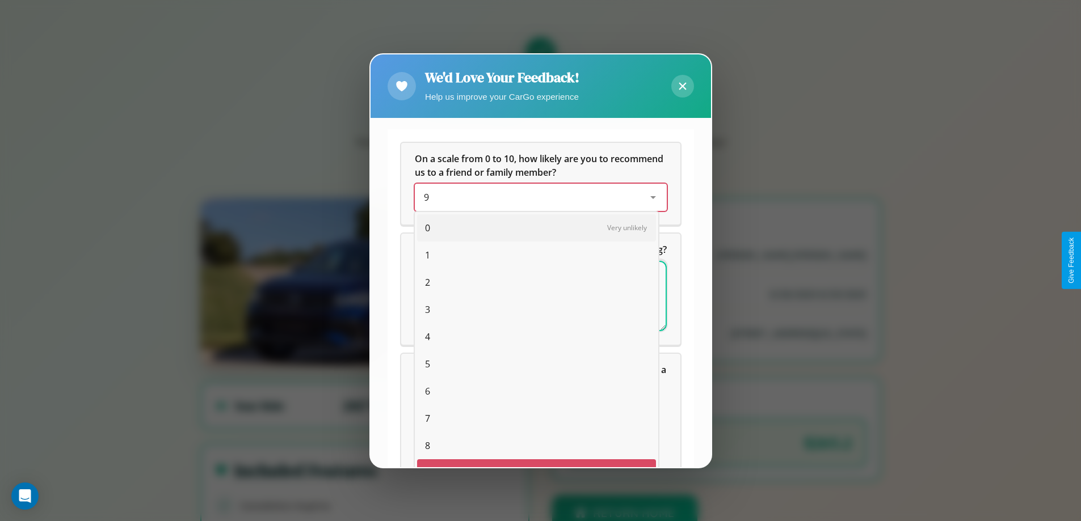
scroll to position [20, 47]
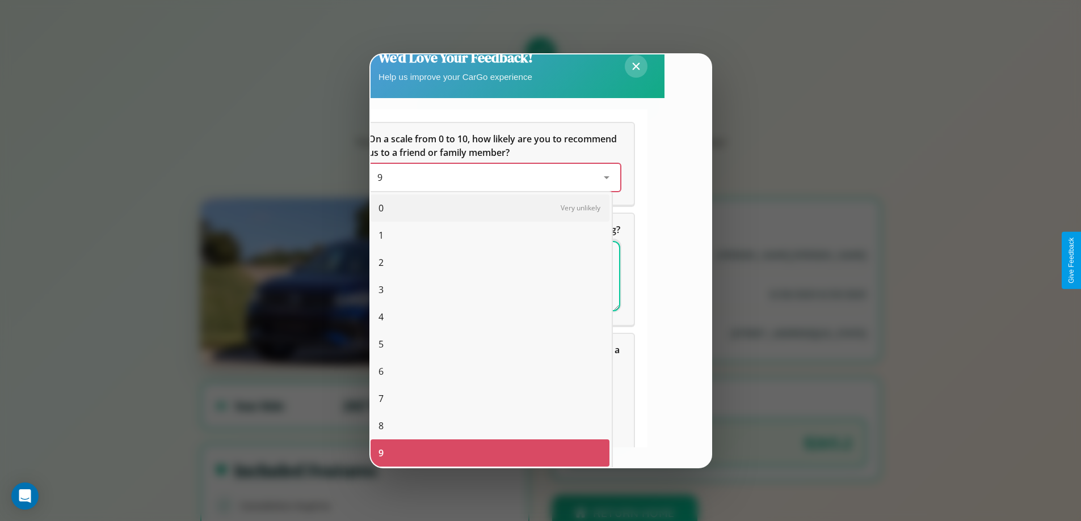
click at [383, 474] on span "10" at bounding box center [383, 481] width 10 height 14
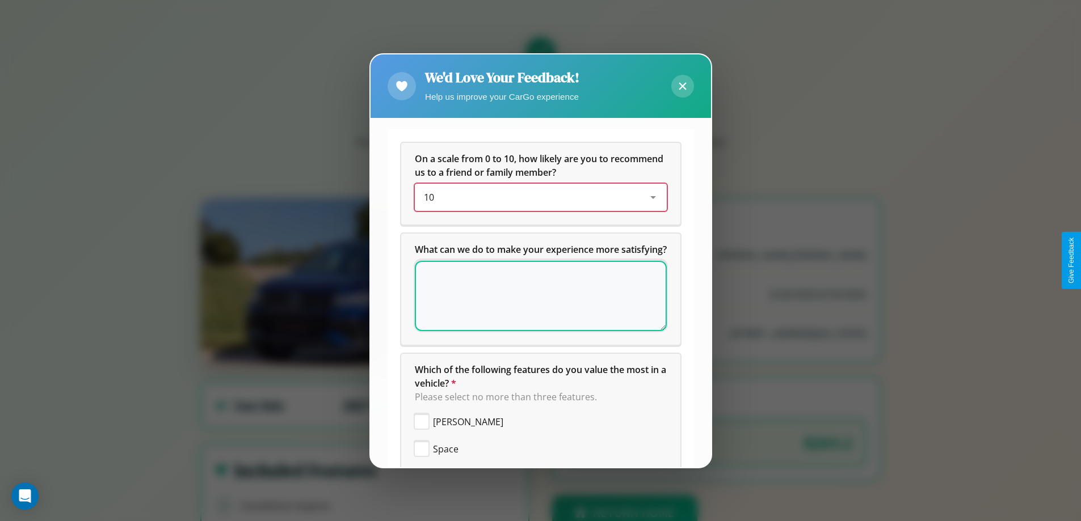
scroll to position [0, 0]
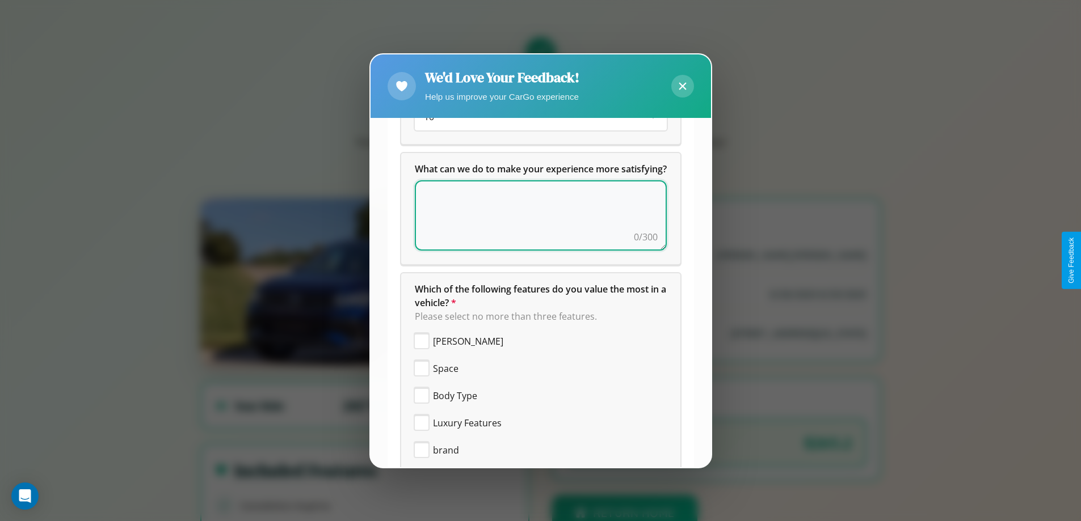
click at [536, 229] on textarea at bounding box center [541, 215] width 252 height 70
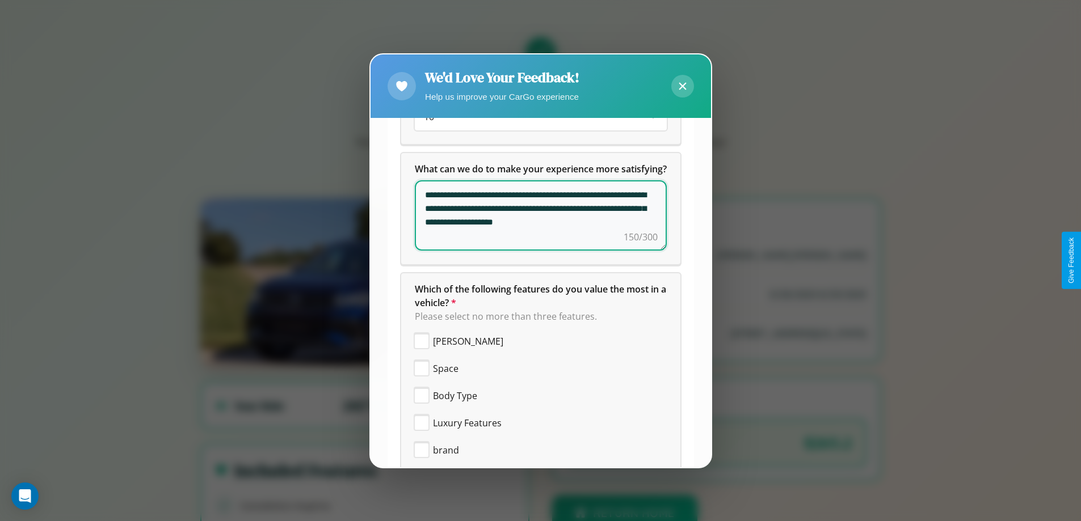
scroll to position [271, 0]
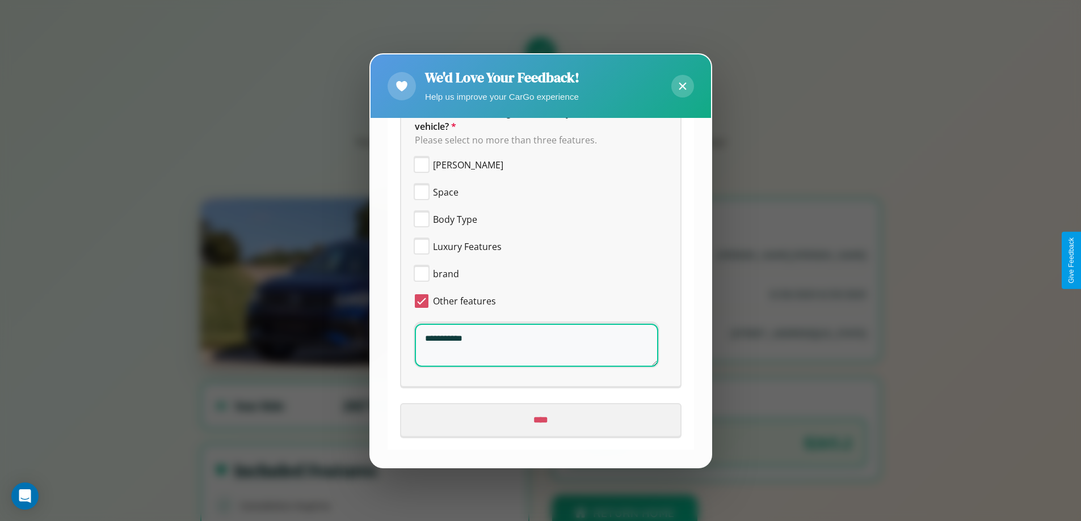
type textarea "**********"
click at [536, 420] on input "****" at bounding box center [540, 420] width 279 height 32
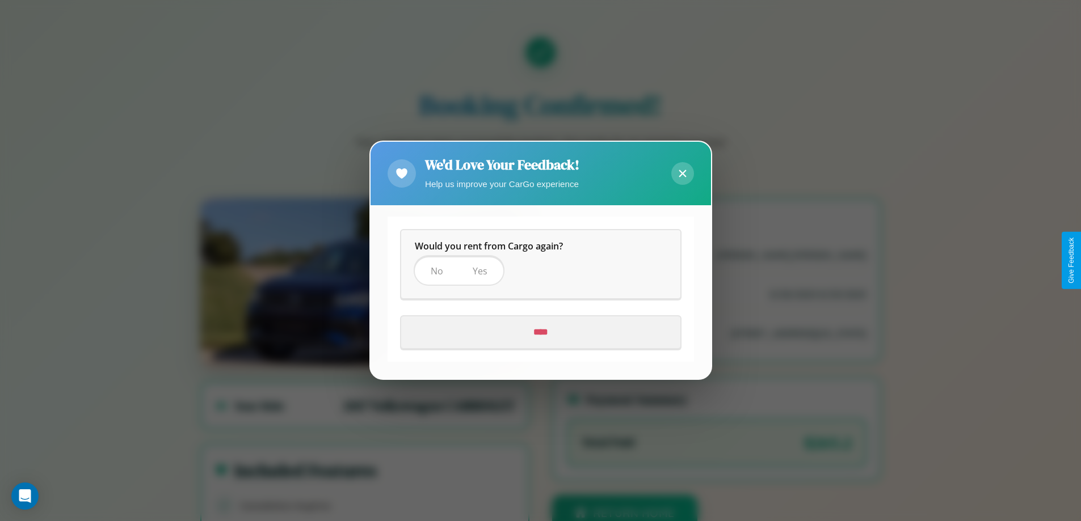
scroll to position [0, 0]
click at [479, 271] on span "Yes" at bounding box center [480, 271] width 15 height 12
click at [540, 332] on input "****" at bounding box center [540, 333] width 279 height 32
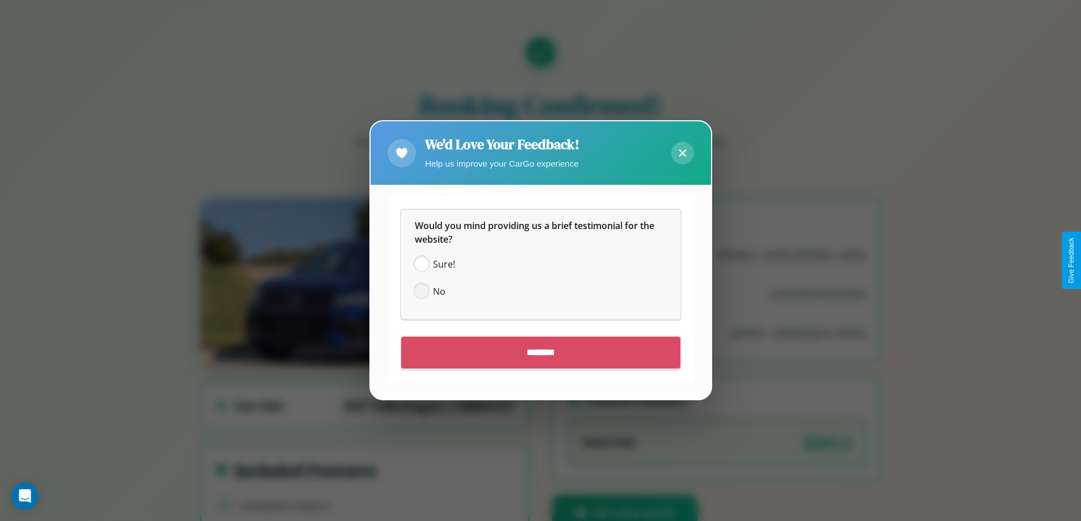
click at [421, 292] on span at bounding box center [422, 292] width 14 height 14
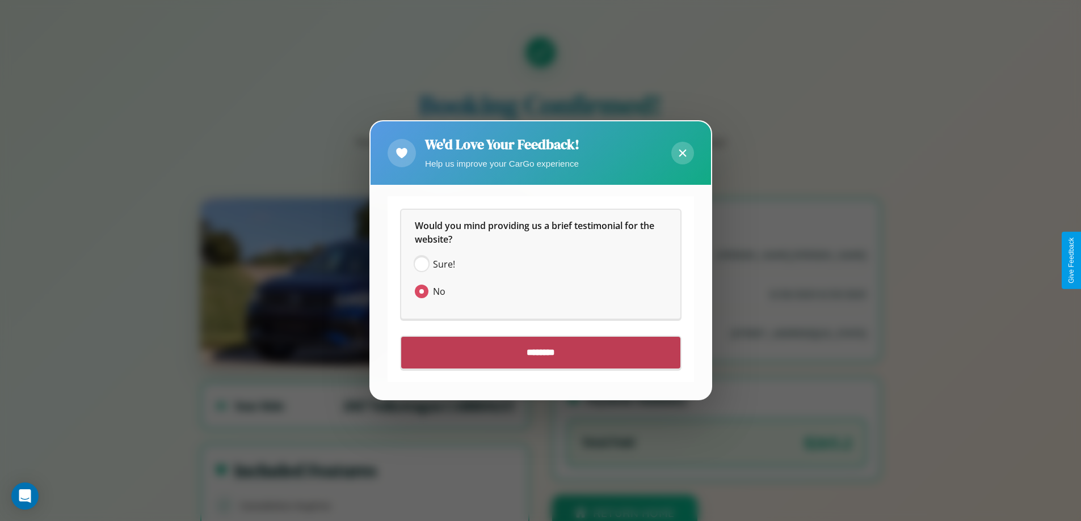
click at [540, 353] on input "********" at bounding box center [540, 354] width 279 height 32
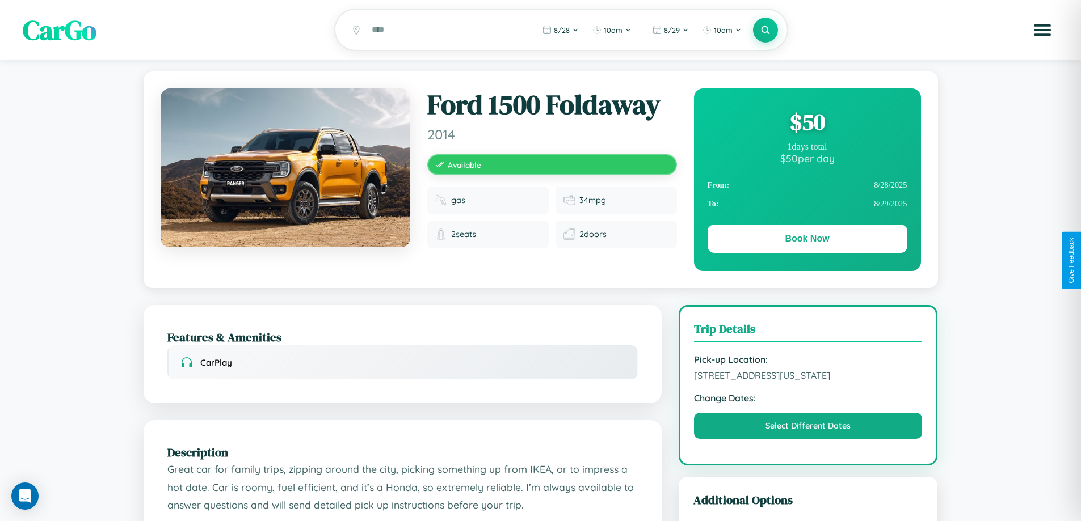
scroll to position [123, 0]
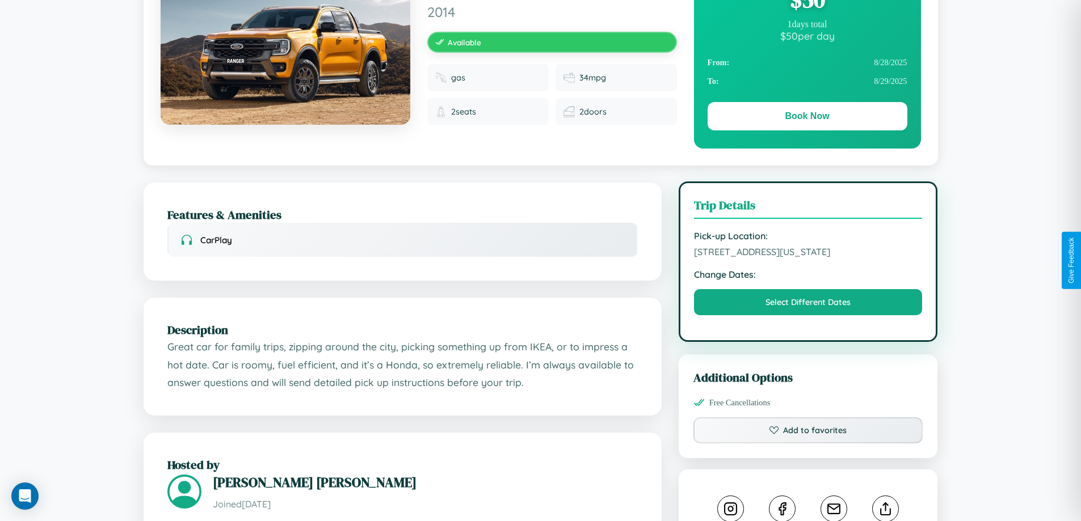
click at [808, 258] on span "7937 Third Street San Diego California 28638 United States" at bounding box center [808, 251] width 229 height 11
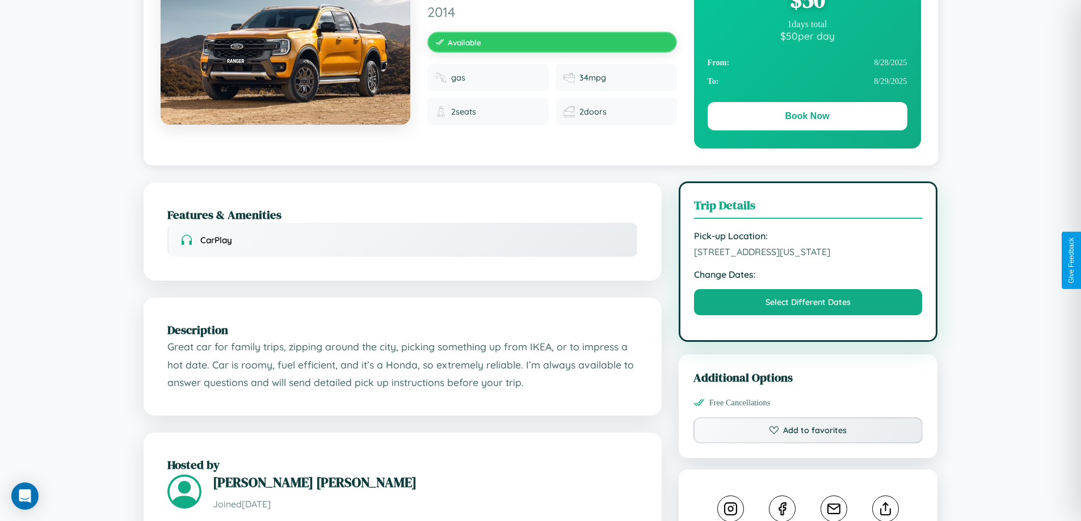
click at [808, 258] on span "7937 Third Street San Diego California 28638 United States" at bounding box center [808, 251] width 229 height 11
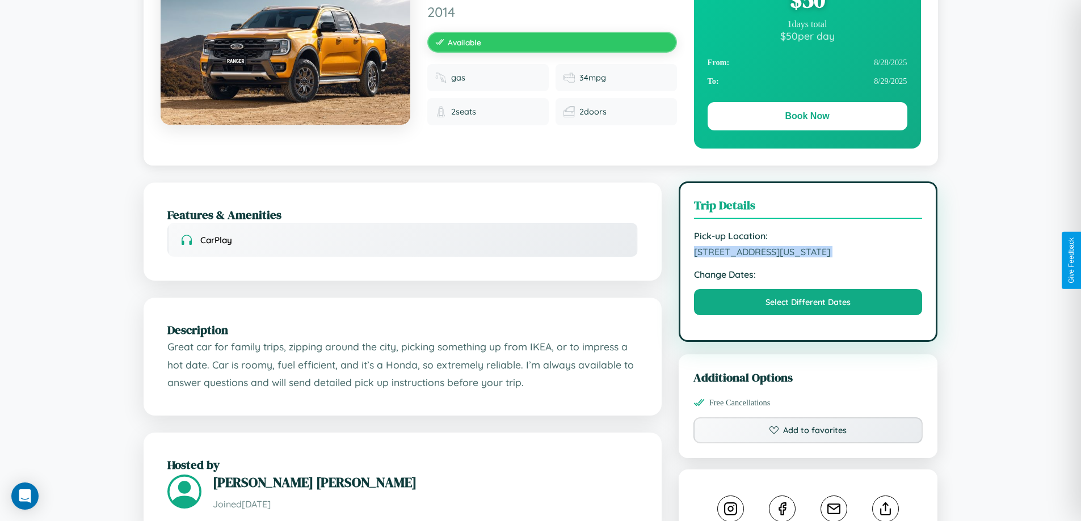
click at [808, 258] on span "7937 Third Street San Diego California 28638 United States" at bounding box center [808, 251] width 229 height 11
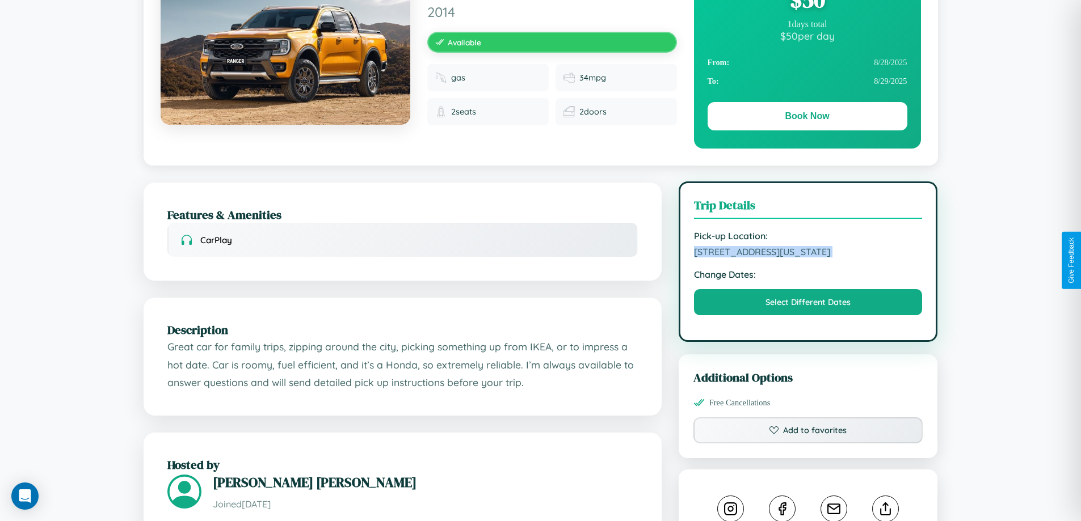
click at [808, 258] on span "7937 Third Street San Diego California 28638 United States" at bounding box center [808, 251] width 229 height 11
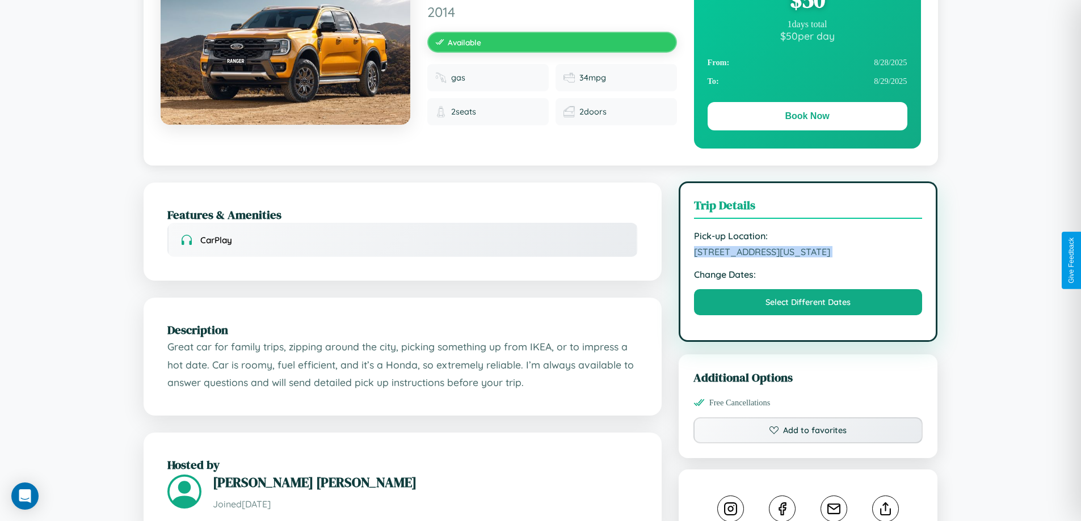
click at [808, 258] on span "7937 Third Street San Diego California 28638 United States" at bounding box center [808, 251] width 229 height 11
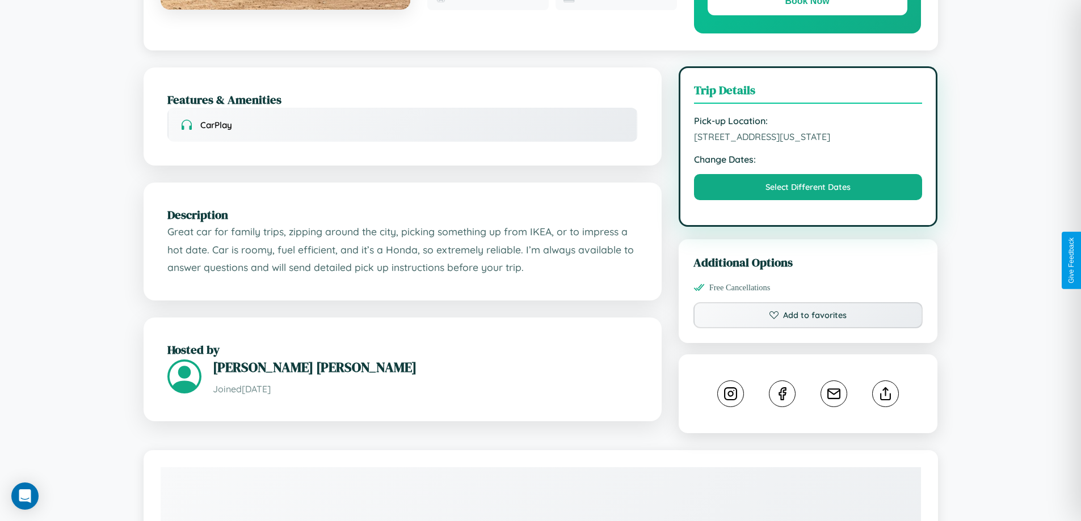
scroll to position [384, 0]
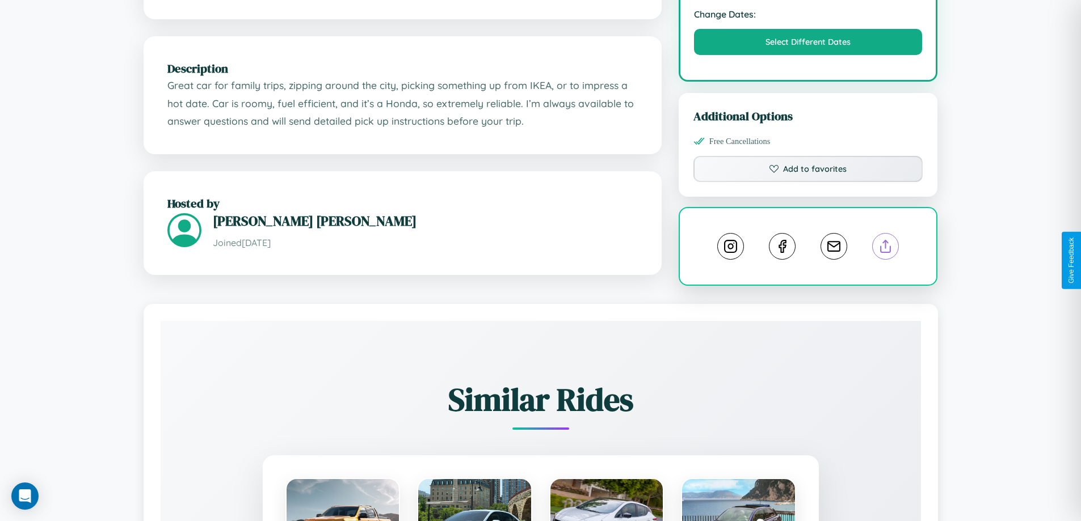
click at [886, 248] on line at bounding box center [886, 245] width 0 height 8
